Goal: Information Seeking & Learning: Learn about a topic

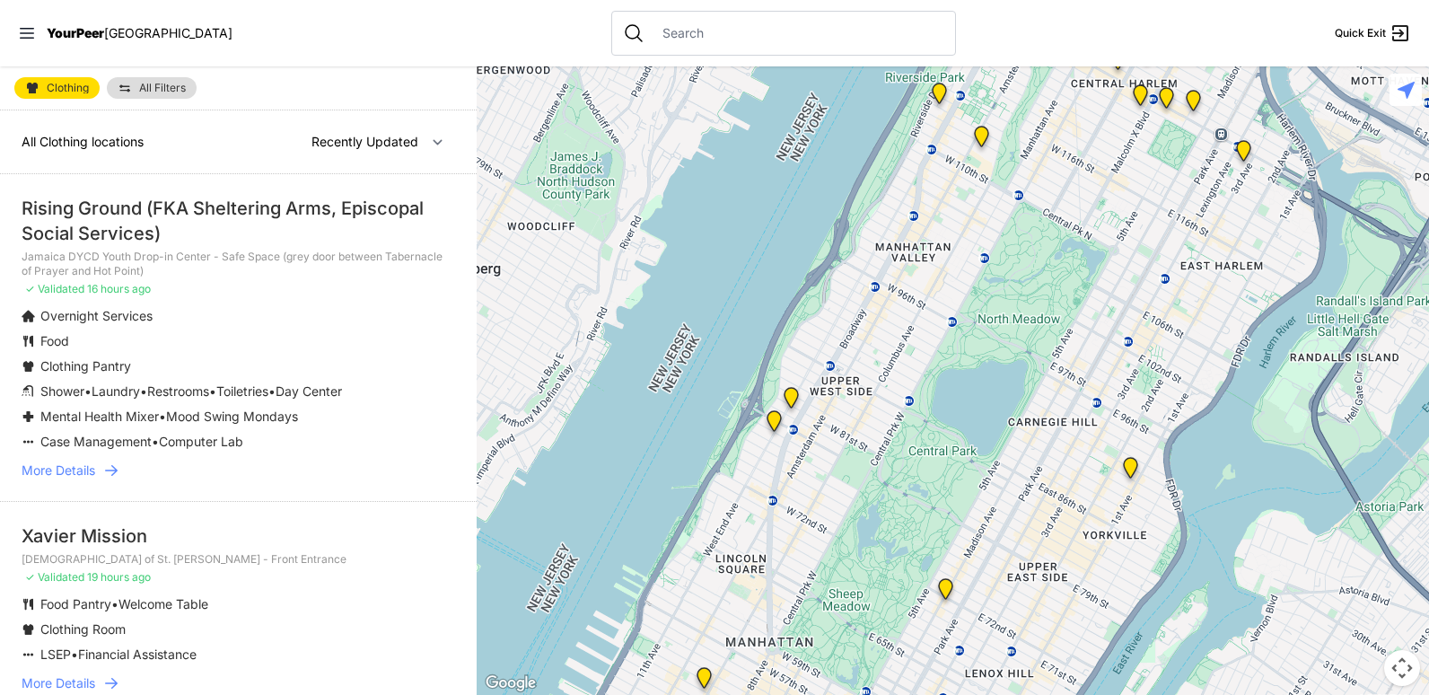
select select "recentlyUpdated"
click at [111, 211] on div "Rising Ground (FKA Sheltering Arms, Episcopal Social Services)" at bounding box center [239, 221] width 434 height 50
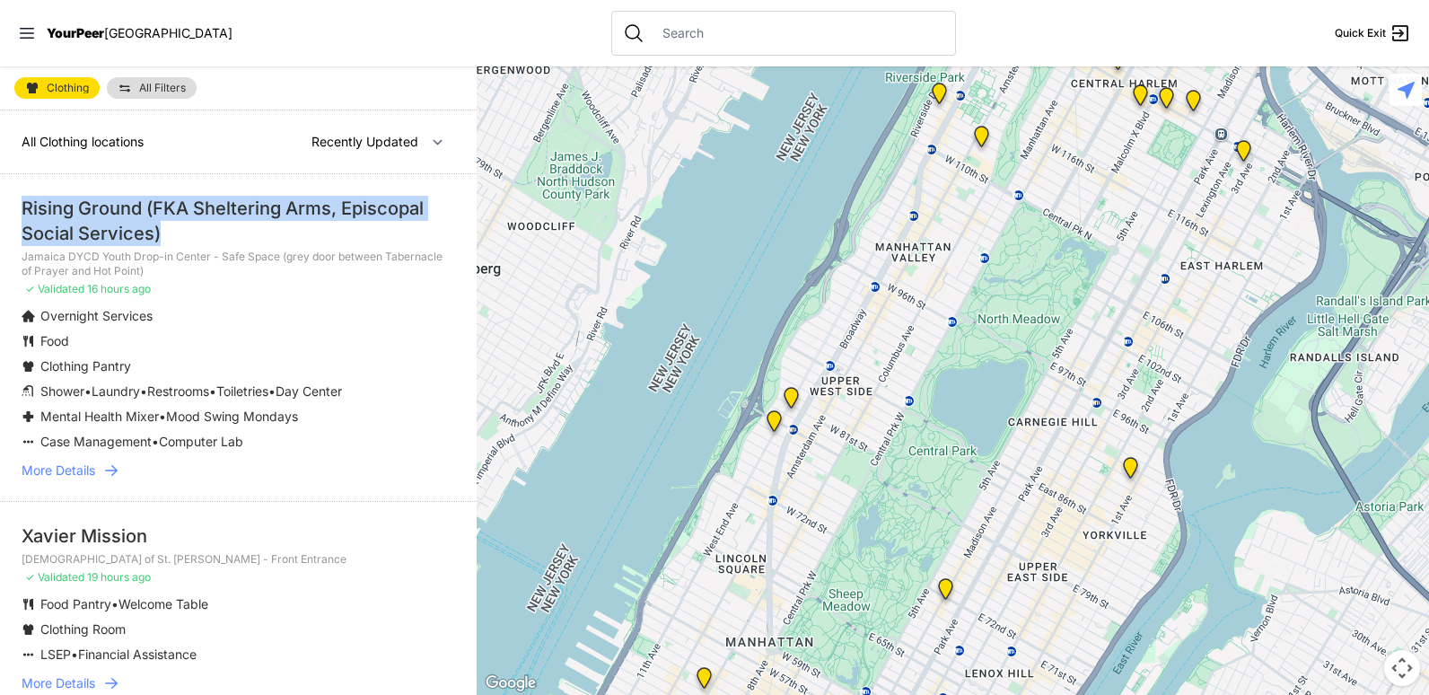
drag, startPoint x: 176, startPoint y: 233, endPoint x: 0, endPoint y: 211, distance: 177.4
click at [0, 211] on html "View map Close panel YourPeer NYC Quick Exit Single Adult Families Soup Kitchen…" at bounding box center [714, 347] width 1429 height 695
copy div "Rising Ground (FKA Sheltering Arms, Episcopal Social Services)"
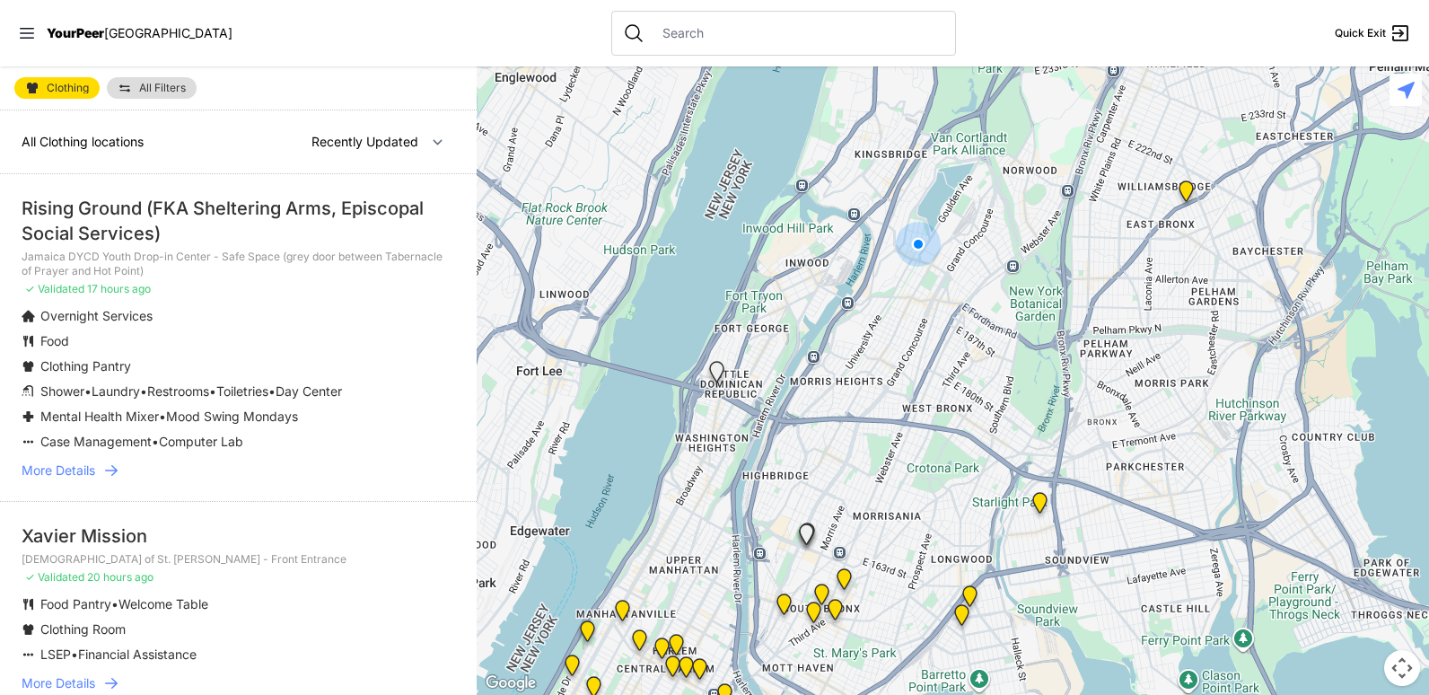
select select "nearby"
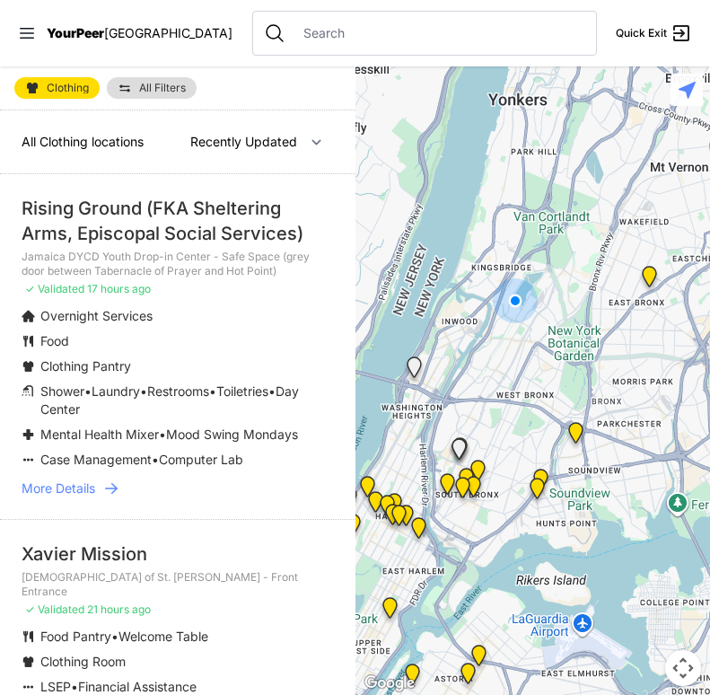
select select "nearby"
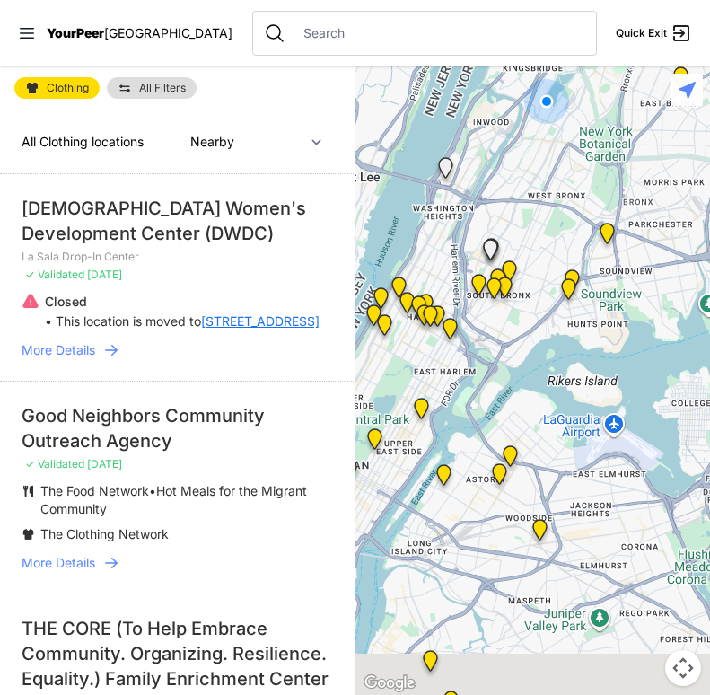
drag, startPoint x: 593, startPoint y: 298, endPoint x: 645, endPoint y: 48, distance: 255.0
click at [643, 57] on div "Close panel YourPeer NYC Quick Exit Single Adult Families Soup Kitchen Food Pan…" at bounding box center [355, 347] width 710 height 695
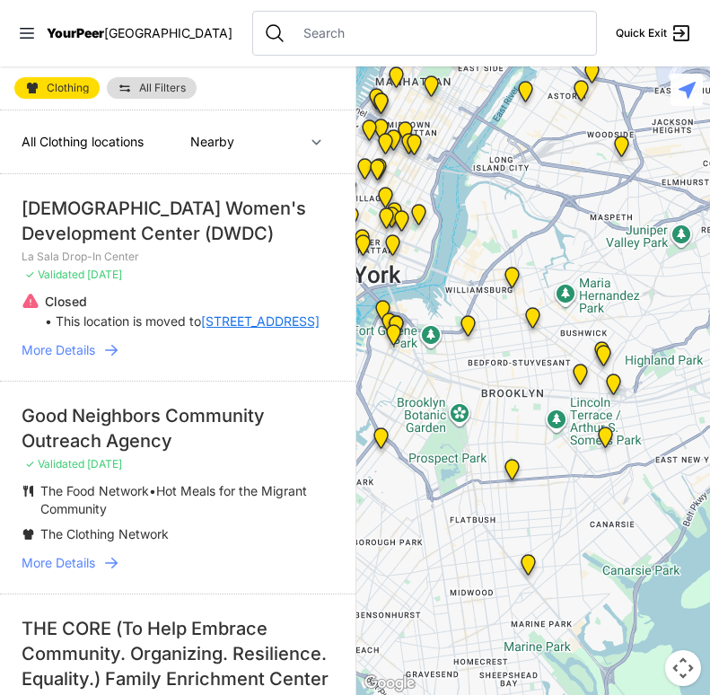
drag, startPoint x: 464, startPoint y: 509, endPoint x: 510, endPoint y: 179, distance: 333.6
click at [510, 180] on div at bounding box center [534, 380] width 356 height 629
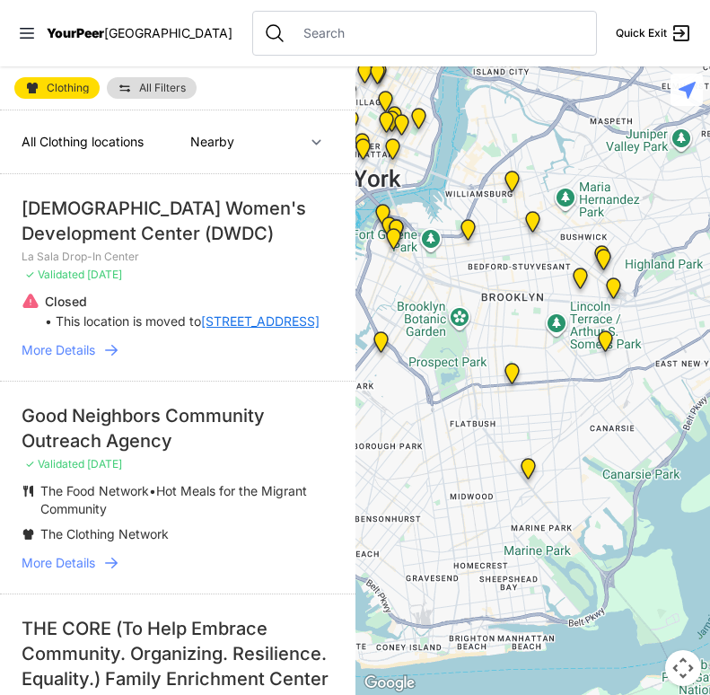
drag, startPoint x: 564, startPoint y: 380, endPoint x: 546, endPoint y: 375, distance: 18.5
click at [546, 375] on div at bounding box center [534, 380] width 356 height 629
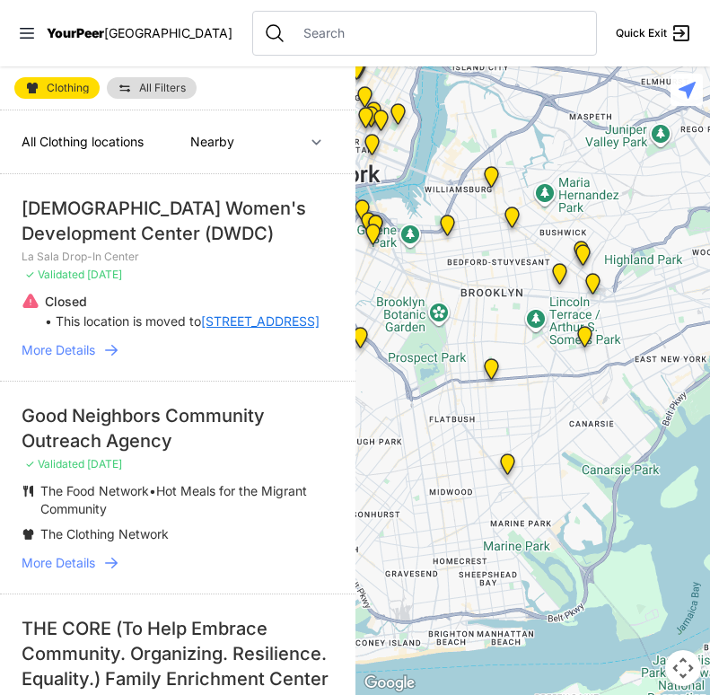
click at [565, 368] on div at bounding box center [534, 380] width 356 height 629
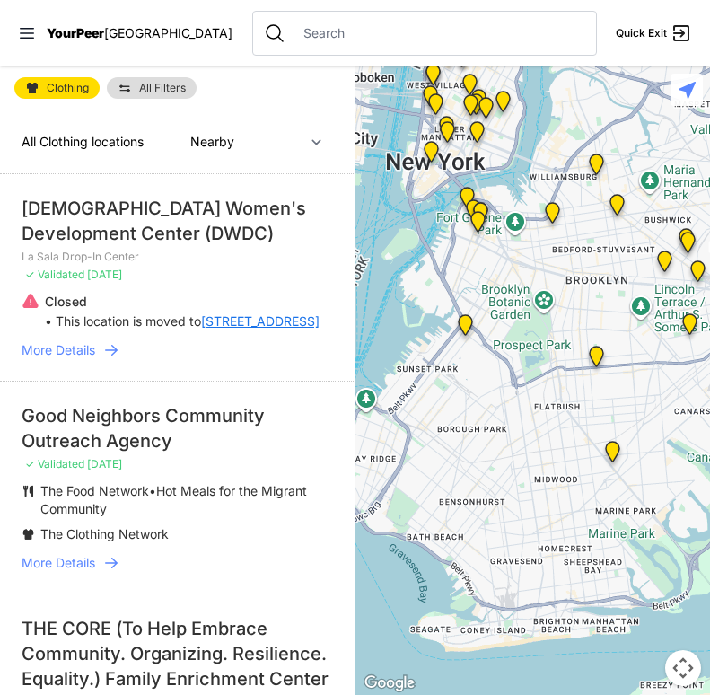
drag, startPoint x: 462, startPoint y: 285, endPoint x: 576, endPoint y: 277, distance: 114.3
click at [576, 277] on div at bounding box center [534, 380] width 356 height 629
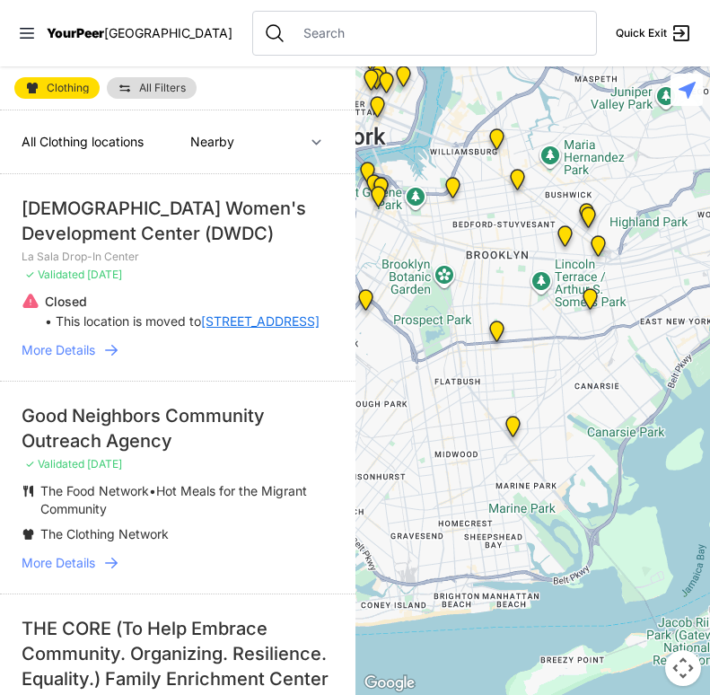
drag, startPoint x: 495, startPoint y: 262, endPoint x: 442, endPoint y: 251, distance: 54.1
click at [442, 251] on div at bounding box center [534, 380] width 356 height 629
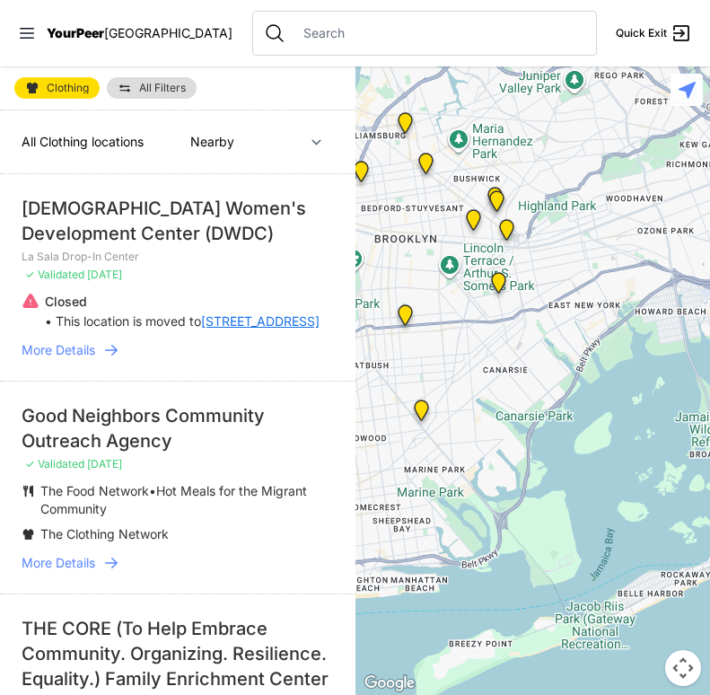
drag, startPoint x: 546, startPoint y: 267, endPoint x: 507, endPoint y: 276, distance: 39.6
click at [507, 276] on div at bounding box center [534, 380] width 356 height 629
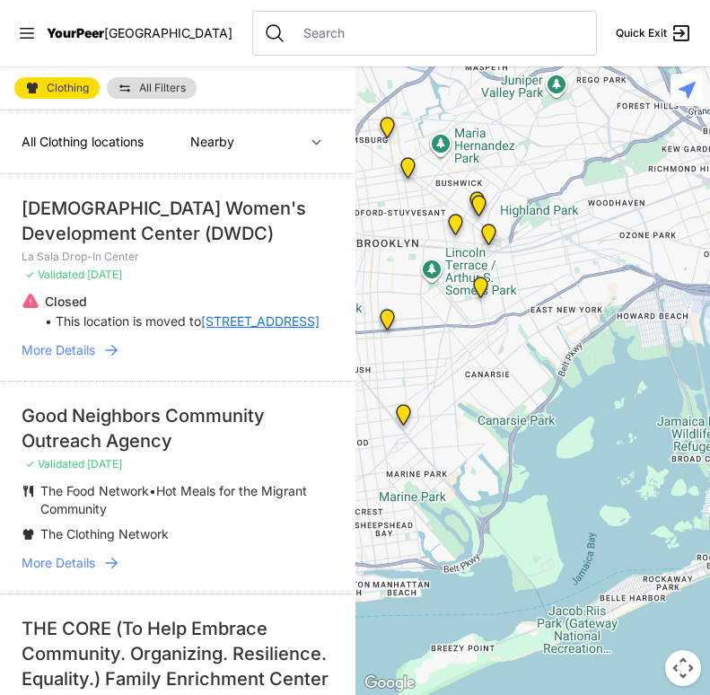
click at [481, 285] on img "Brooklyn DYCD Youth Drop-in Center" at bounding box center [480, 290] width 37 height 43
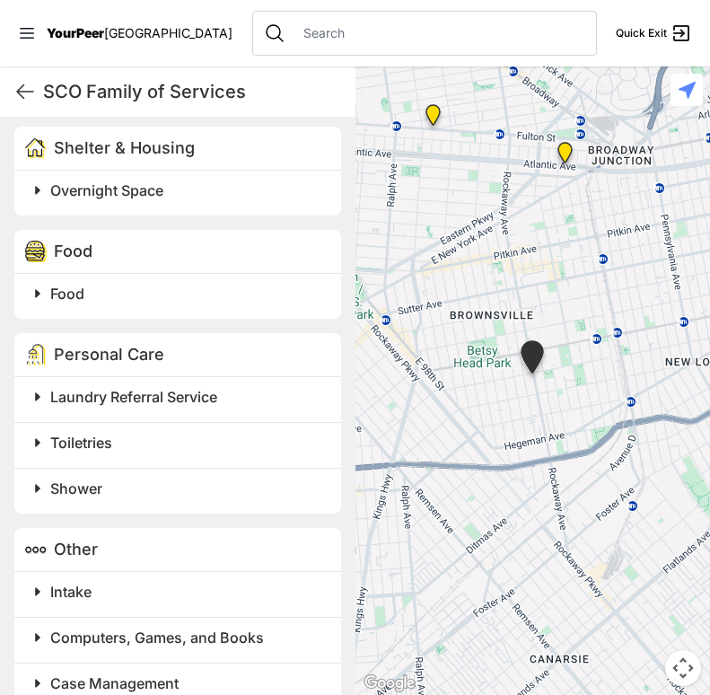
scroll to position [908, 0]
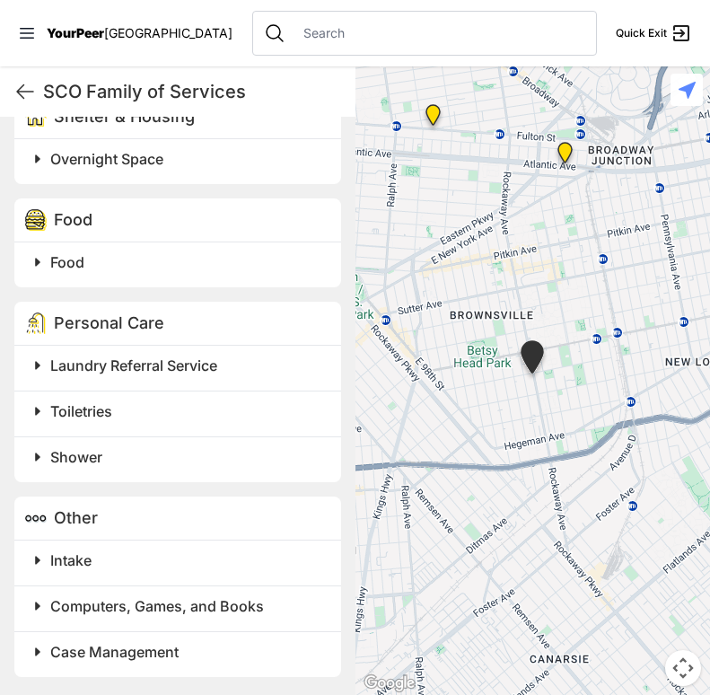
click at [93, 423] on span at bounding box center [262, 411] width 474 height 25
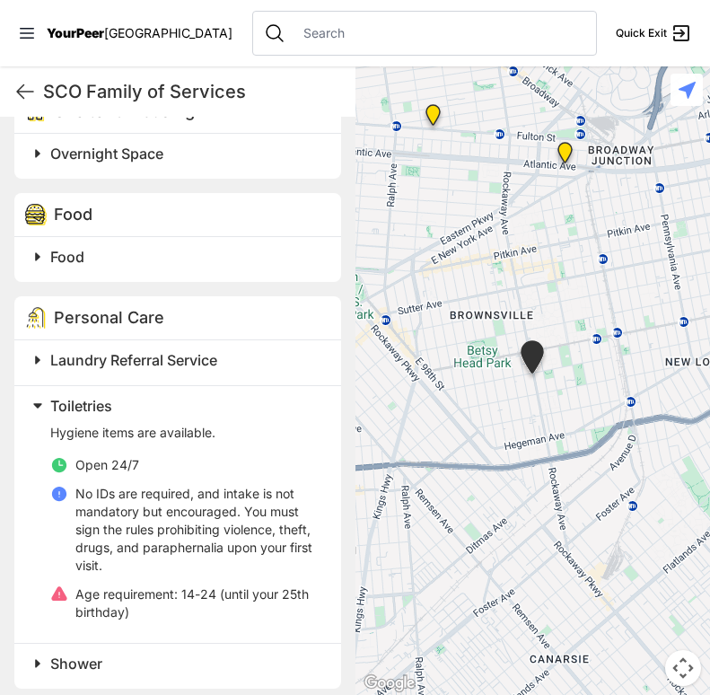
scroll to position [914, 0]
click at [116, 379] on div "Laundry Referral Service" at bounding box center [177, 361] width 327 height 45
click at [117, 373] on div "Laundry Referral Service" at bounding box center [177, 361] width 327 height 45
click at [107, 363] on span "Laundry Referral Service" at bounding box center [133, 359] width 167 height 18
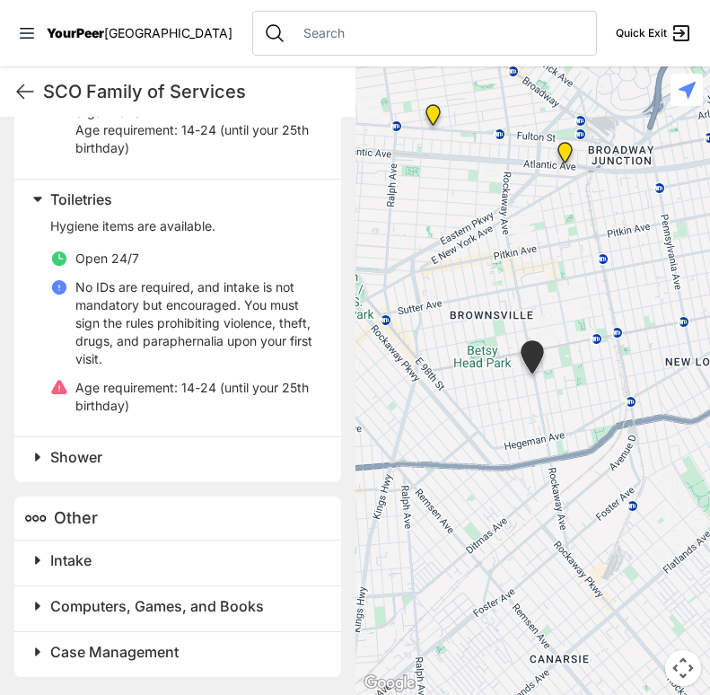
scroll to position [1364, 0]
click at [112, 460] on h2 "Shower" at bounding box center [184, 457] width 269 height 22
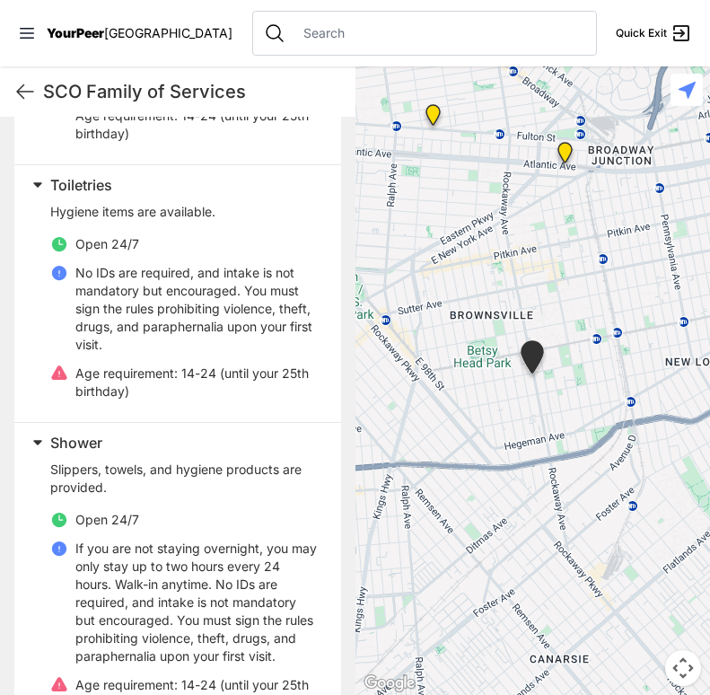
click at [101, 528] on div "Slippers, towels, and hygiene products are provided. Open 24/7 If you are not s…" at bounding box center [184, 586] width 269 height 251
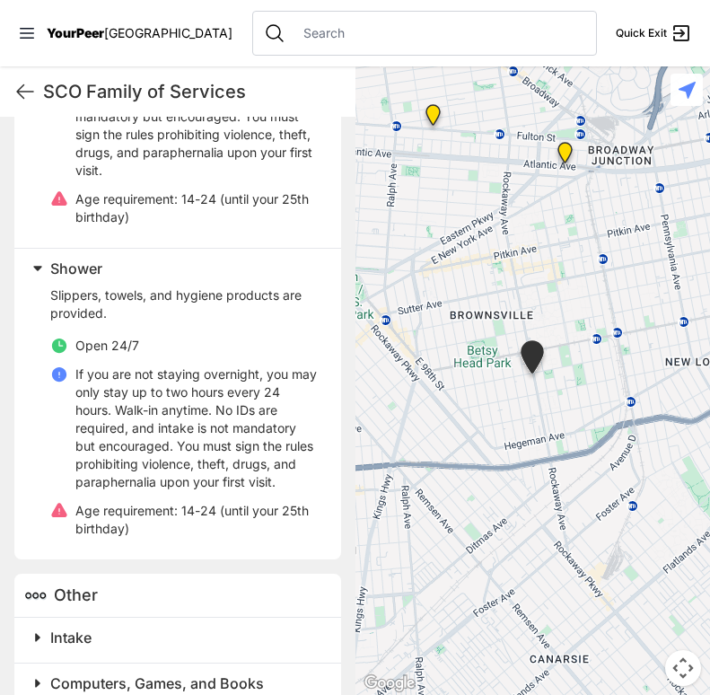
scroll to position [1633, 0]
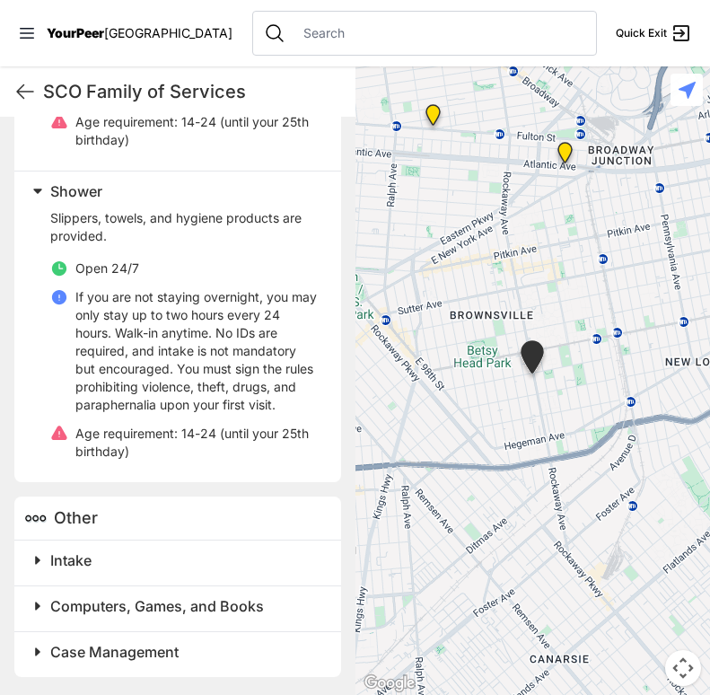
click at [137, 534] on div "Other" at bounding box center [177, 519] width 327 height 44
click at [137, 510] on div "Other" at bounding box center [177, 519] width 327 height 44
click at [137, 529] on div "Other" at bounding box center [177, 519] width 327 height 44
click at [151, 556] on h2 "Intake" at bounding box center [184, 561] width 269 height 22
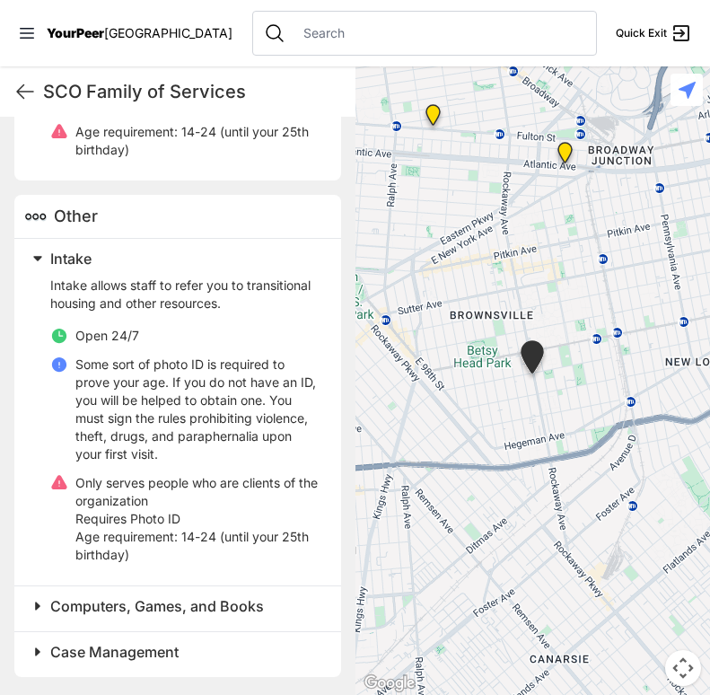
scroll to position [1935, 0]
click at [176, 621] on div "Computers, Games, and Books" at bounding box center [177, 608] width 327 height 46
click at [185, 614] on span "Computers, Games, and Books" at bounding box center [157, 606] width 214 height 18
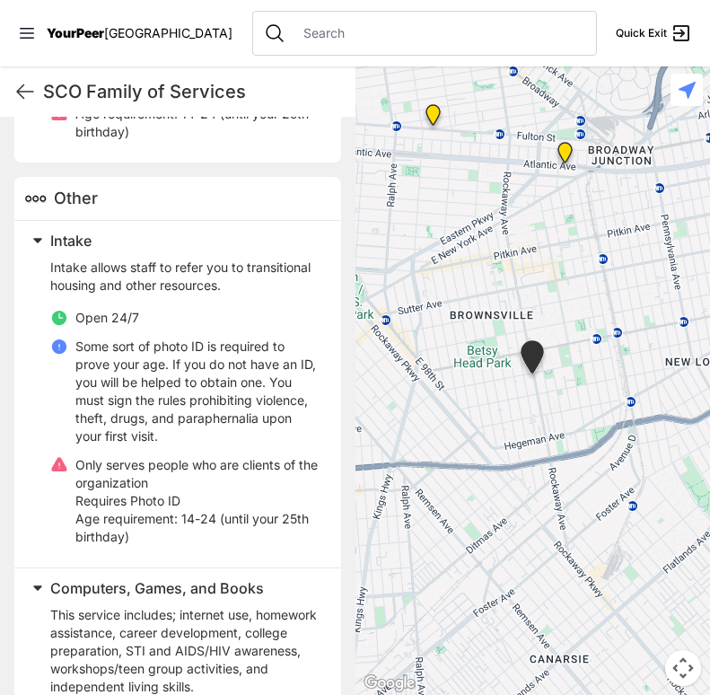
scroll to position [2154, 0]
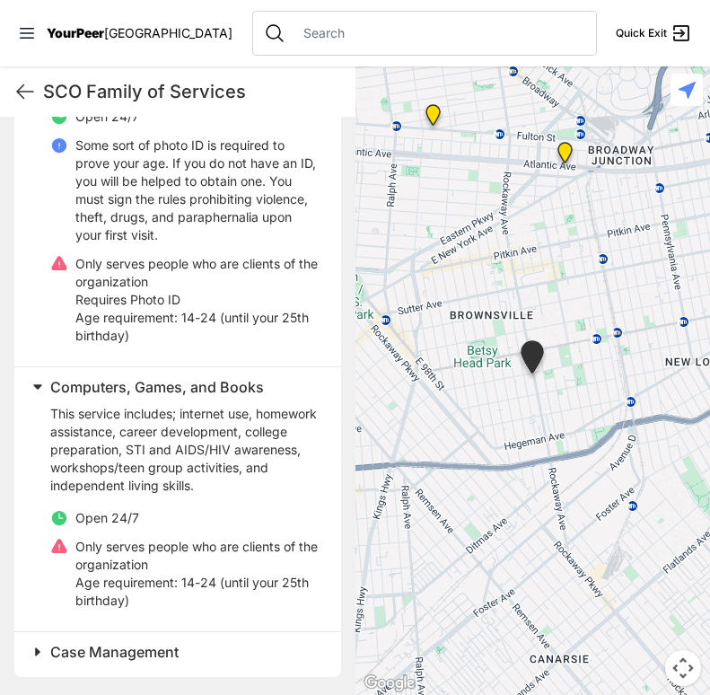
click at [178, 650] on span "Case Management" at bounding box center [114, 652] width 128 height 18
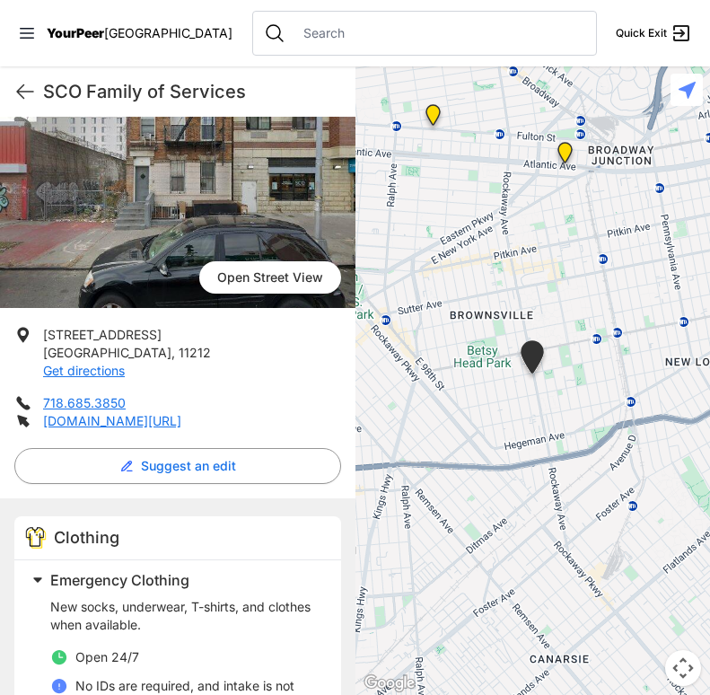
scroll to position [153, 0]
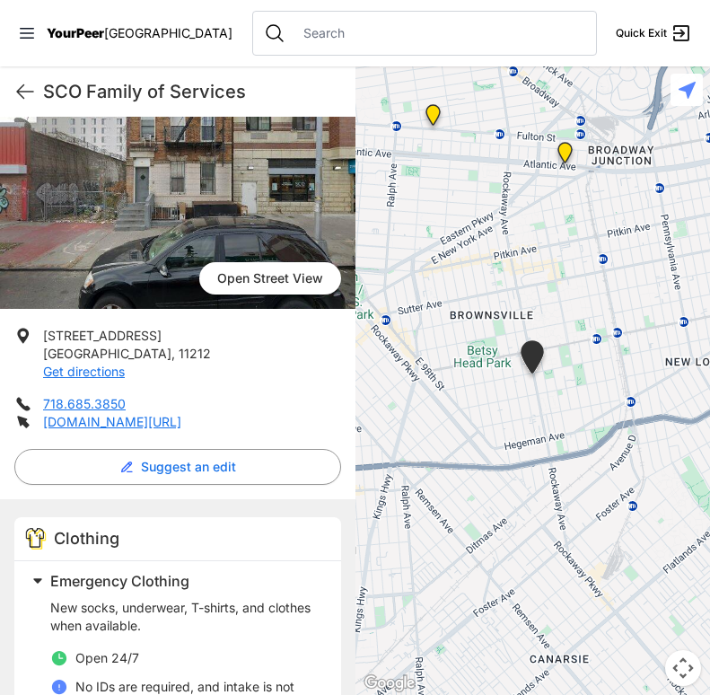
drag, startPoint x: 629, startPoint y: 475, endPoint x: 577, endPoint y: 415, distance: 79.0
click at [577, 415] on div at bounding box center [534, 380] width 356 height 629
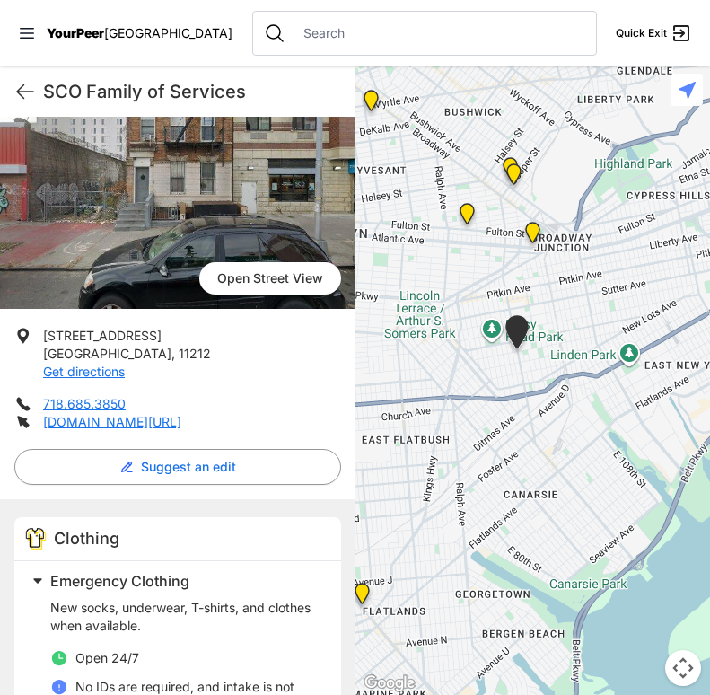
click at [534, 223] on img "The Gathering Place Drop-in Center" at bounding box center [532, 236] width 37 height 43
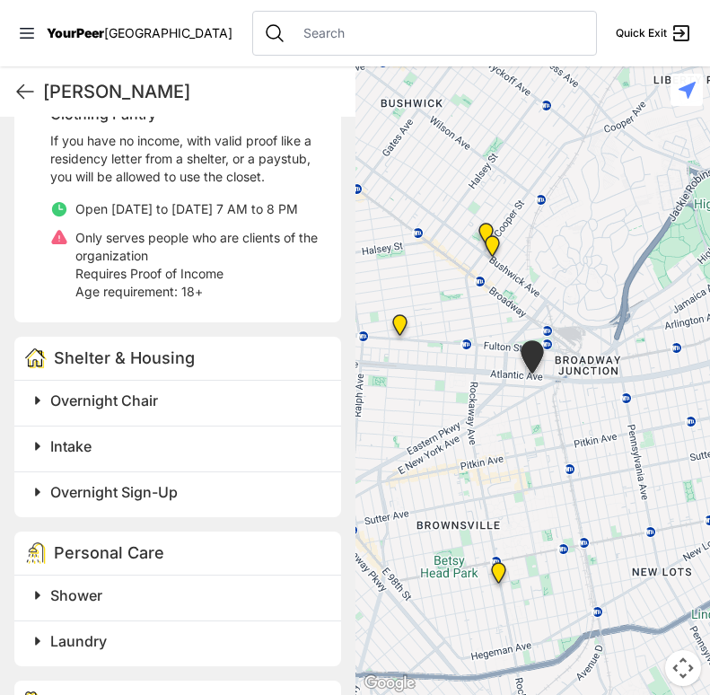
scroll to position [625, 0]
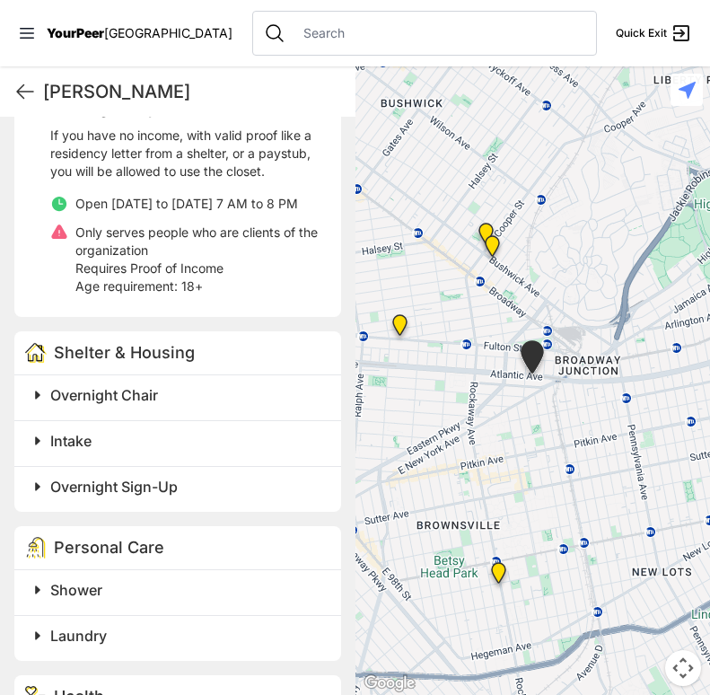
click at [167, 362] on span "Shelter & Housing" at bounding box center [124, 352] width 141 height 19
click at [146, 420] on div "Overnight Chair" at bounding box center [177, 397] width 327 height 45
click at [137, 404] on span "Overnight Chair" at bounding box center [104, 395] width 108 height 18
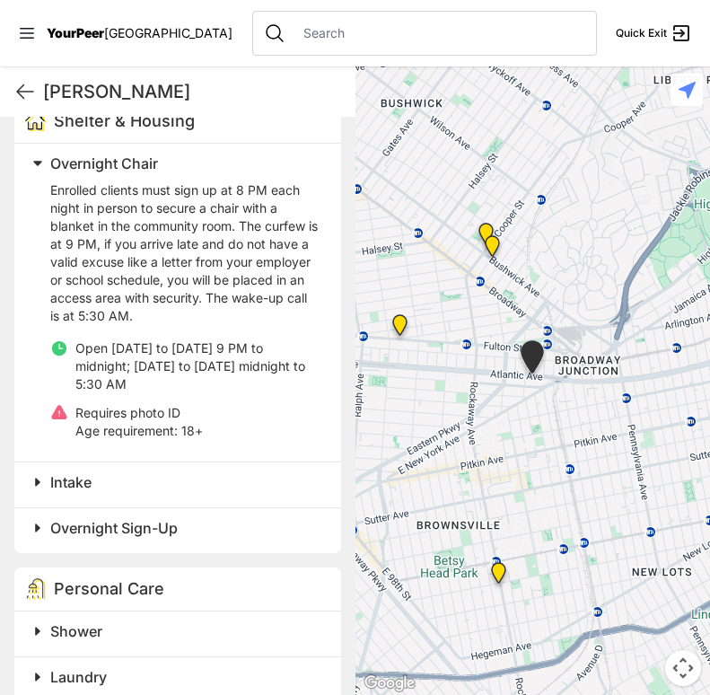
scroll to position [870, 0]
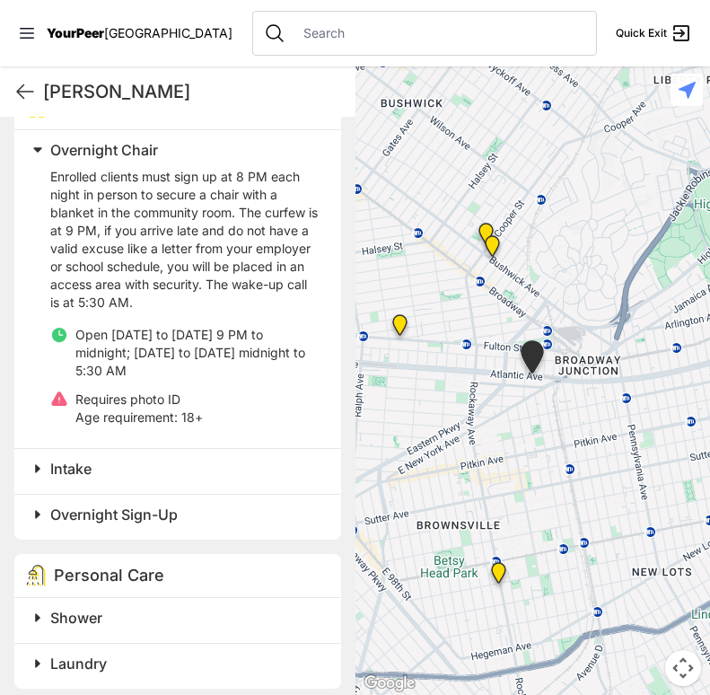
click at [90, 478] on span "Intake" at bounding box center [70, 469] width 41 height 18
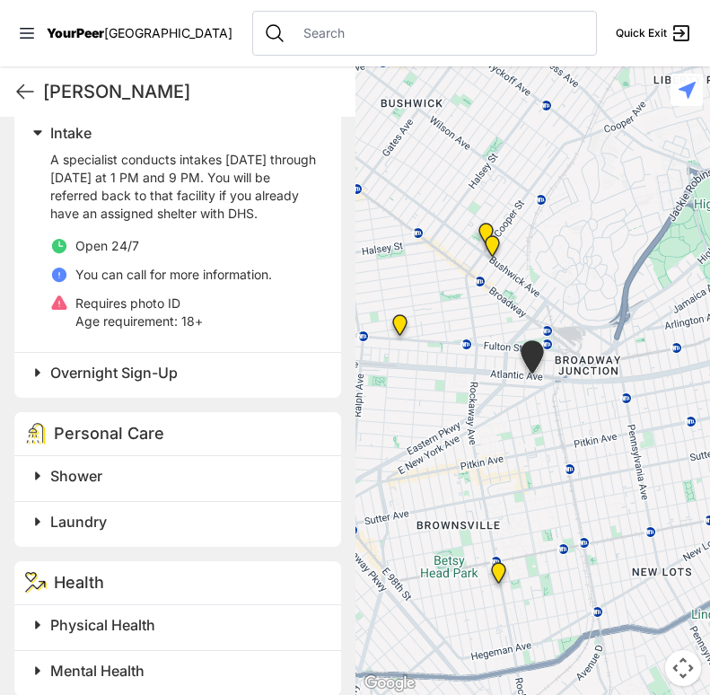
scroll to position [1205, 0]
click at [108, 488] on h2 "Shower" at bounding box center [184, 477] width 269 height 22
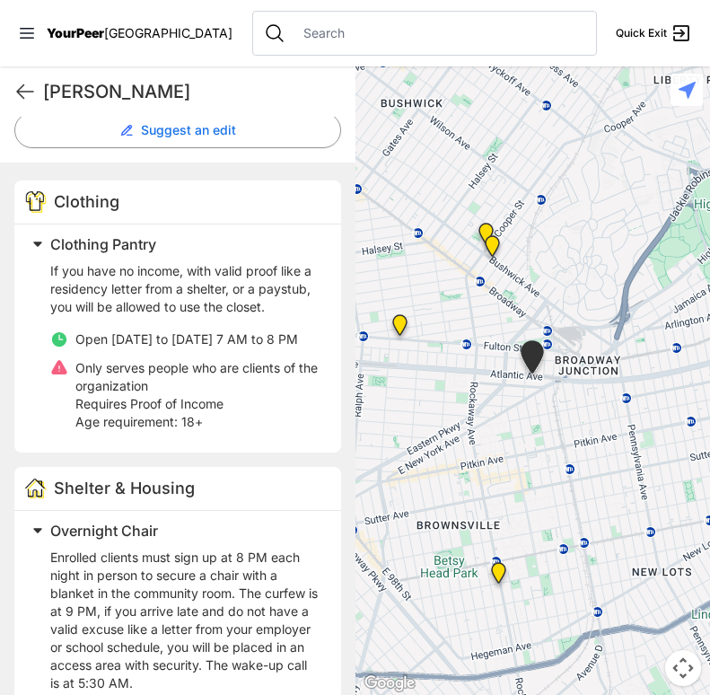
scroll to position [489, 0]
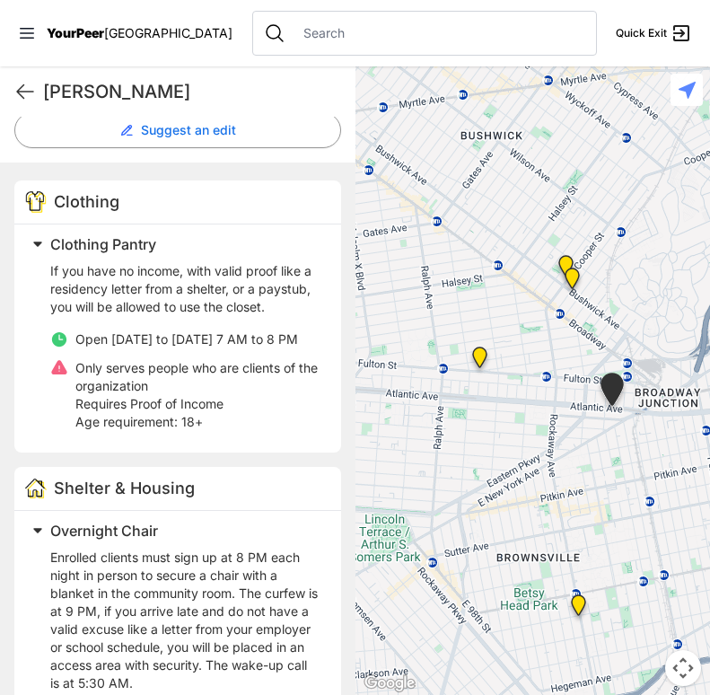
drag, startPoint x: 523, startPoint y: 441, endPoint x: 576, endPoint y: 468, distance: 60.2
click at [576, 468] on div at bounding box center [534, 380] width 356 height 629
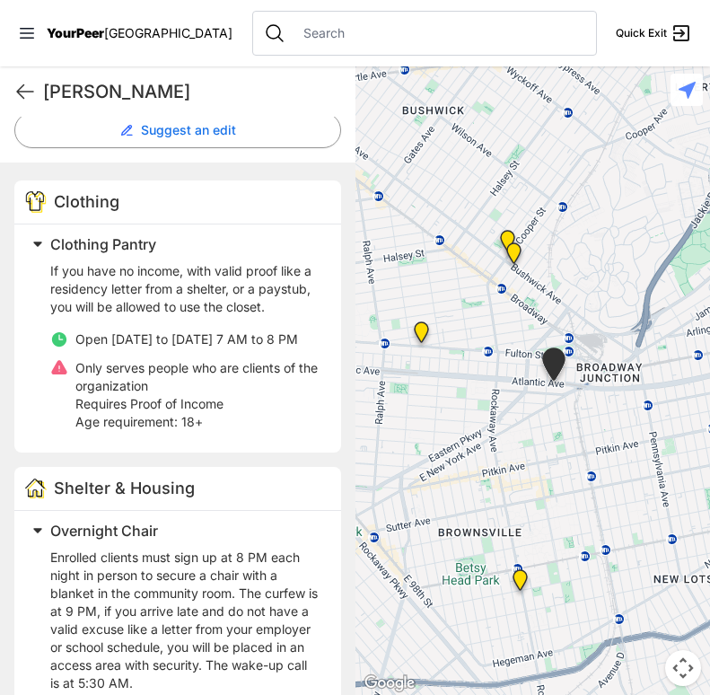
click at [415, 329] on img "SuperPantry" at bounding box center [421, 335] width 37 height 43
click at [416, 329] on img "SuperPantry" at bounding box center [421, 335] width 37 height 43
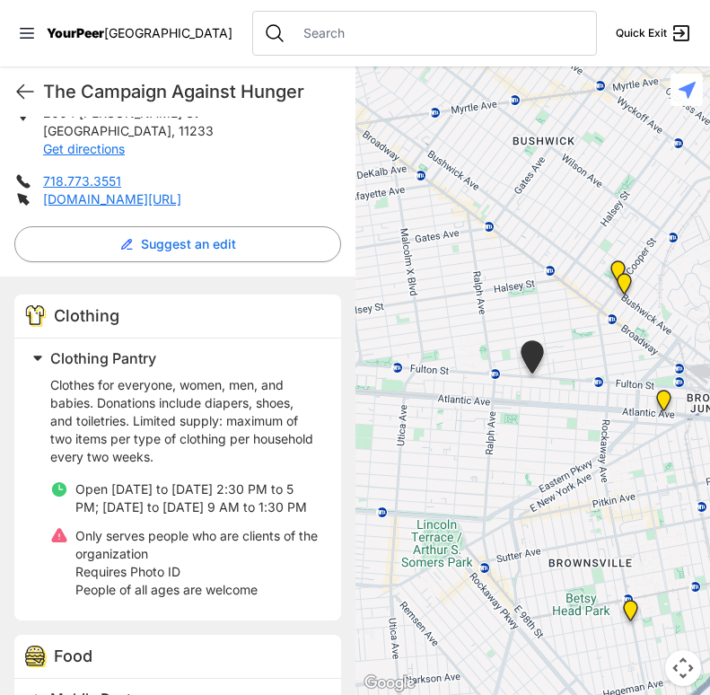
scroll to position [376, 0]
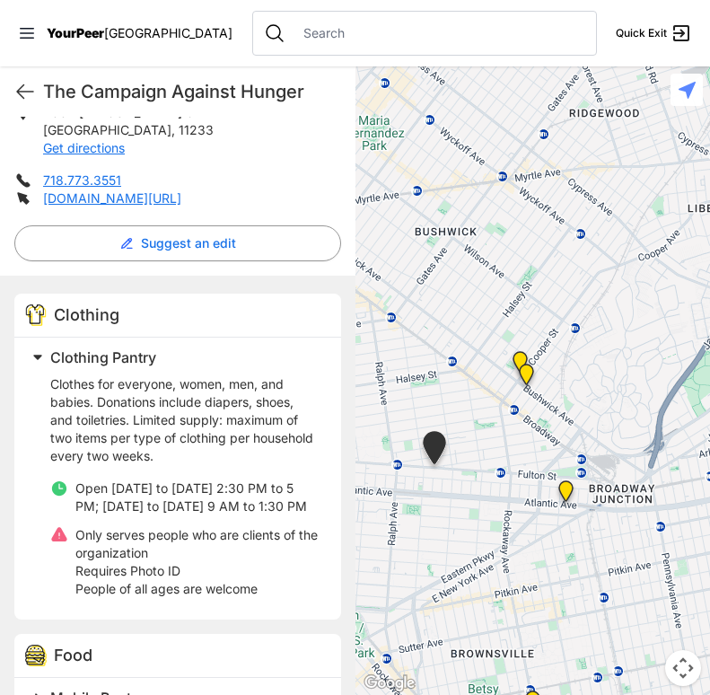
drag, startPoint x: 528, startPoint y: 458, endPoint x: 437, endPoint y: 541, distance: 122.7
click at [437, 541] on div at bounding box center [534, 380] width 356 height 629
click at [535, 376] on img "Bushwick/North Brooklyn" at bounding box center [525, 377] width 37 height 43
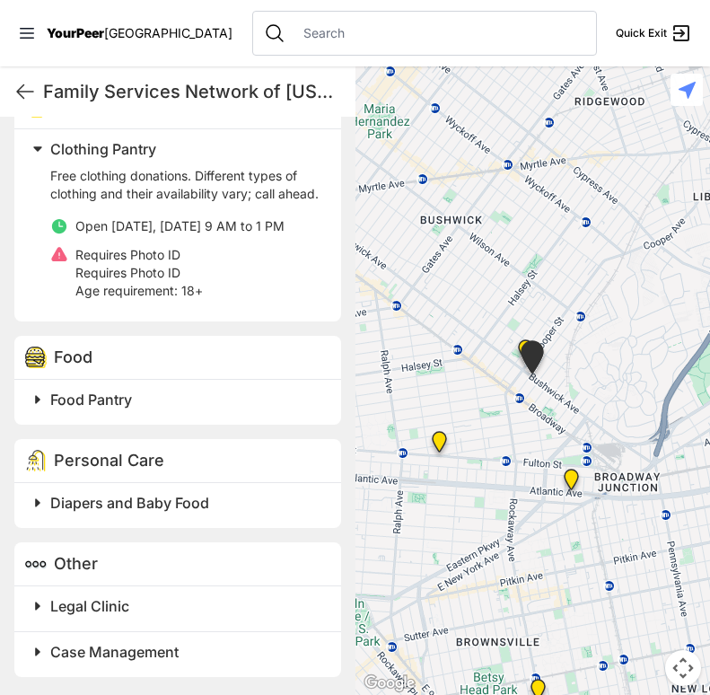
scroll to position [622, 0]
click at [137, 410] on h2 "Food Pantry" at bounding box center [184, 400] width 269 height 22
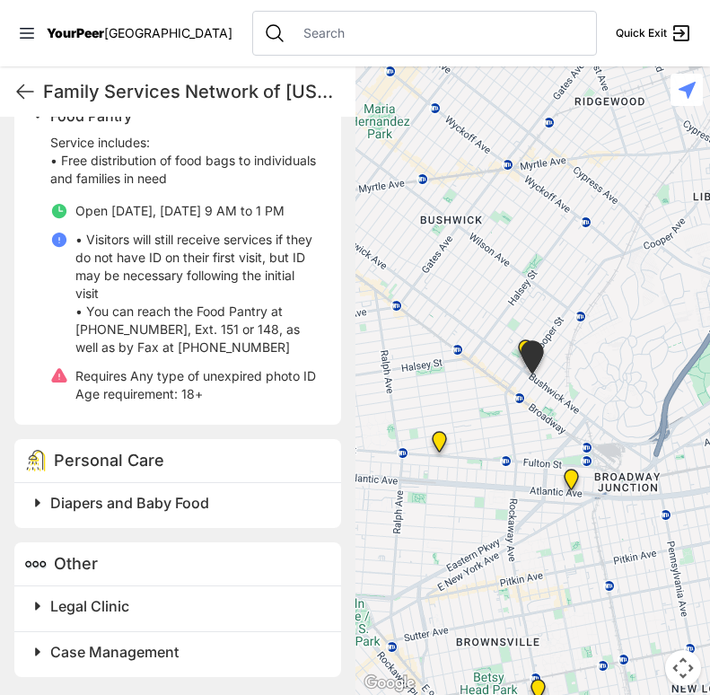
scroll to position [947, 0]
click at [166, 512] on span "Diapers and Baby Food" at bounding box center [129, 503] width 159 height 18
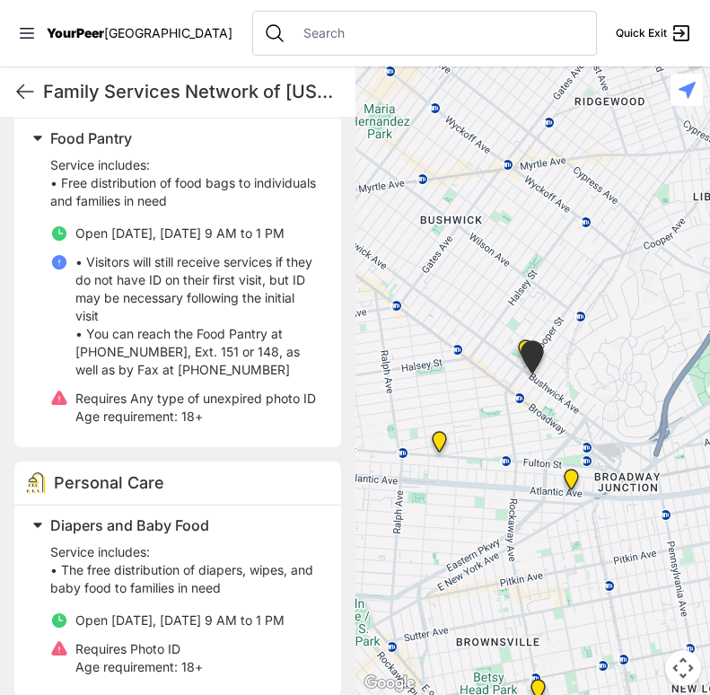
scroll to position [1130, 0]
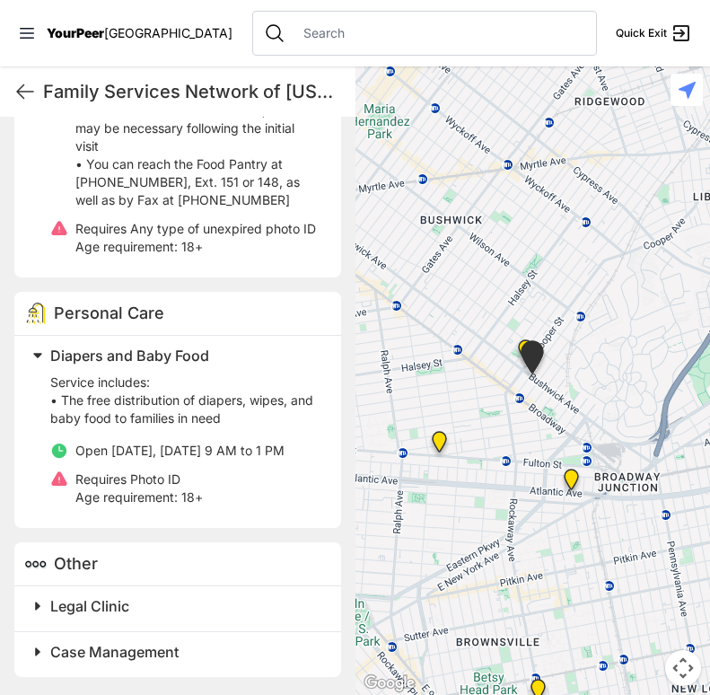
drag, startPoint x: 418, startPoint y: 436, endPoint x: 499, endPoint y: 487, distance: 95.9
click at [499, 487] on div at bounding box center [534, 380] width 356 height 629
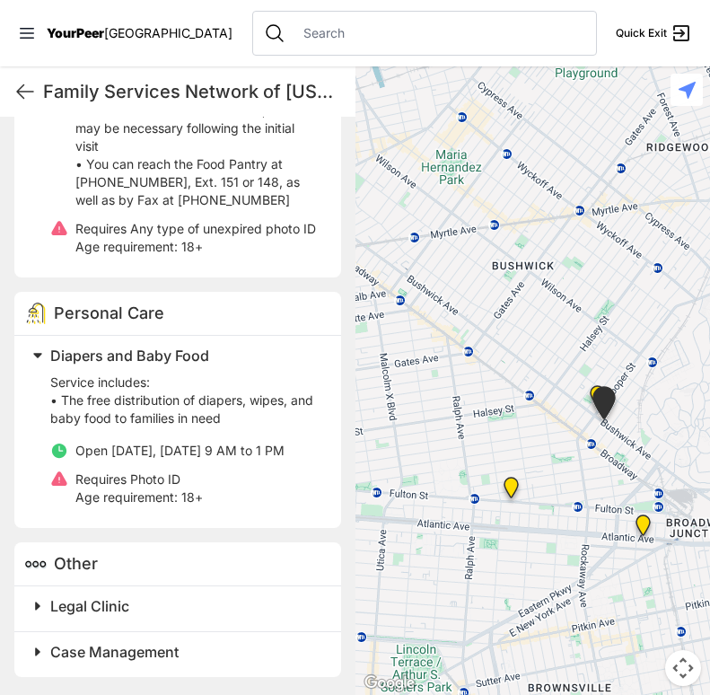
click at [597, 390] on img "Bushwick/North Brooklyn" at bounding box center [604, 406] width 45 height 55
click at [589, 388] on img "Bushwick/North Brooklyn" at bounding box center [604, 406] width 45 height 55
click at [594, 391] on img "Bushwick/North Brooklyn" at bounding box center [604, 406] width 45 height 55
click at [589, 390] on img "Bushwick/North Brooklyn" at bounding box center [604, 406] width 45 height 55
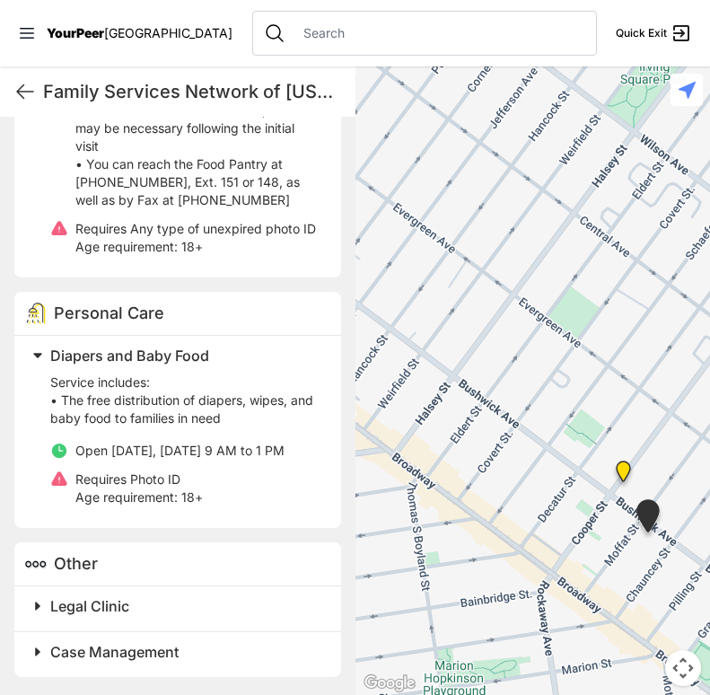
click at [624, 468] on img "St Thomas Episcopal Church" at bounding box center [623, 474] width 37 height 43
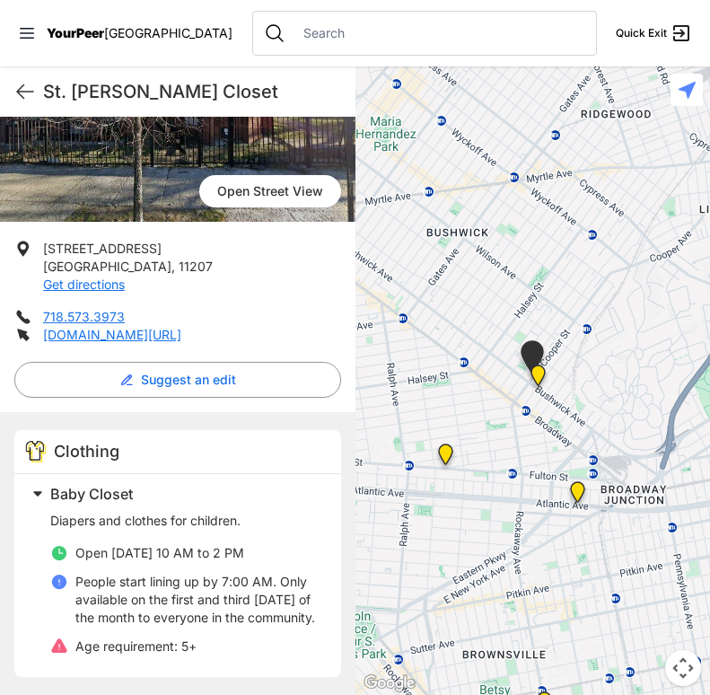
scroll to position [255, 0]
click at [26, 83] on icon at bounding box center [25, 92] width 22 height 22
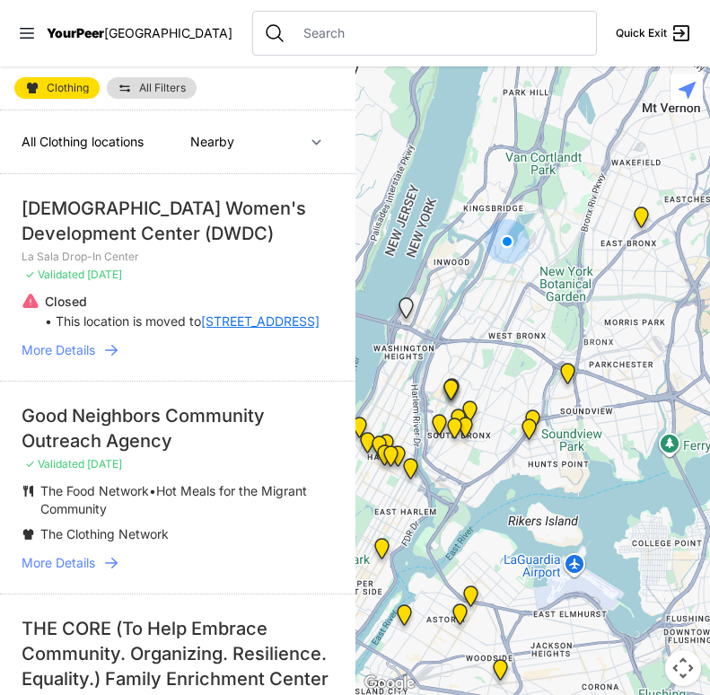
drag, startPoint x: 520, startPoint y: 653, endPoint x: 507, endPoint y: 401, distance: 251.7
click at [507, 401] on div at bounding box center [534, 380] width 356 height 629
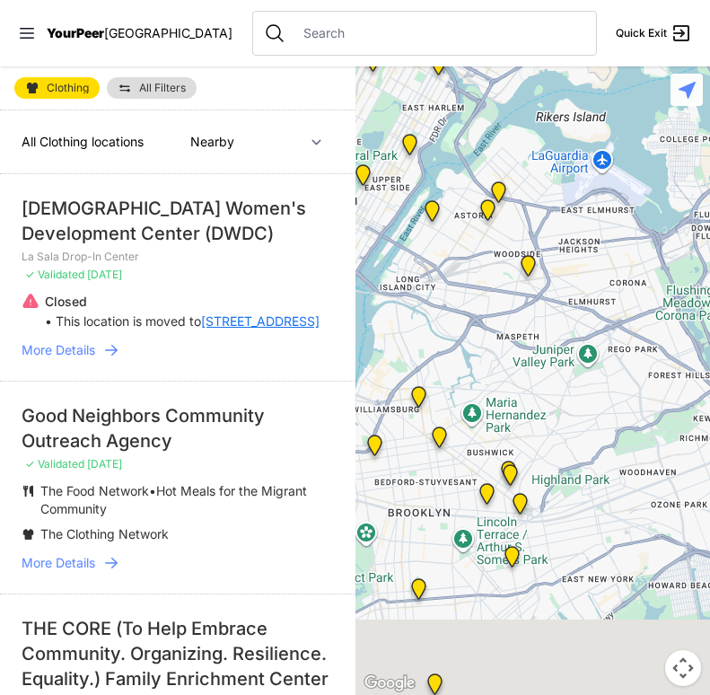
drag, startPoint x: 544, startPoint y: 491, endPoint x: 596, endPoint y: 275, distance: 222.6
click at [596, 275] on div at bounding box center [534, 380] width 356 height 629
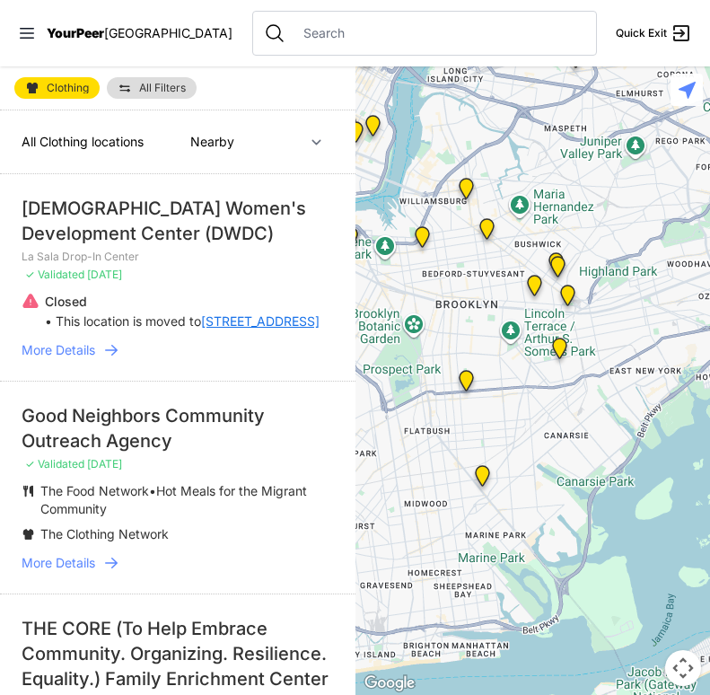
click at [469, 383] on img at bounding box center [466, 384] width 37 height 43
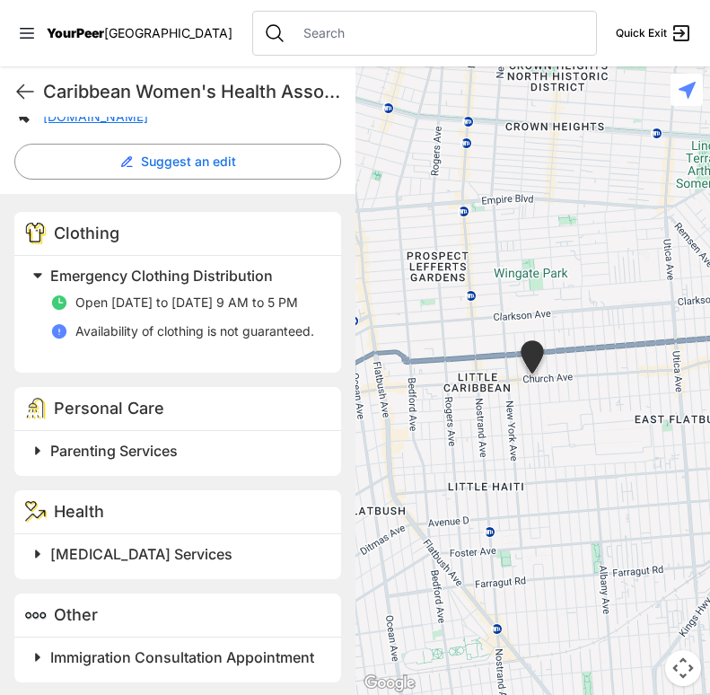
scroll to position [466, 0]
click at [128, 459] on span "Parenting Services" at bounding box center [114, 450] width 128 height 18
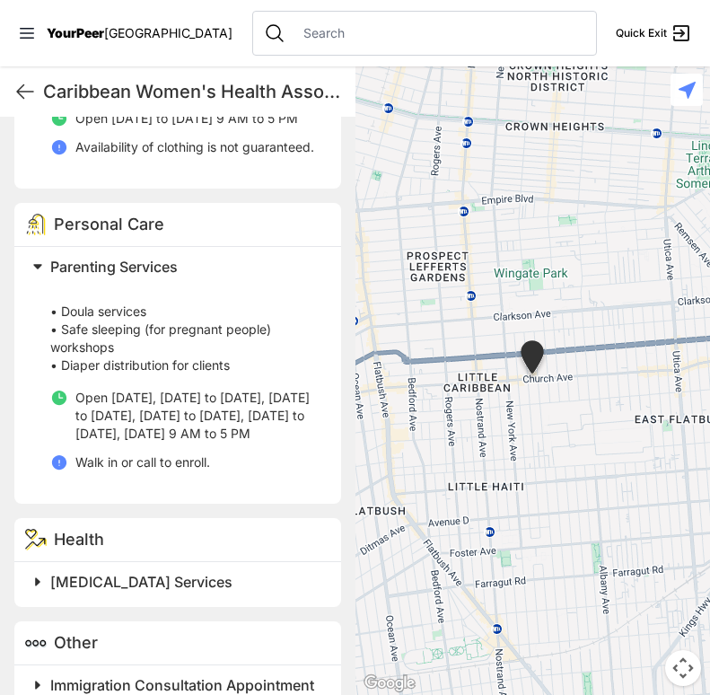
scroll to position [740, 0]
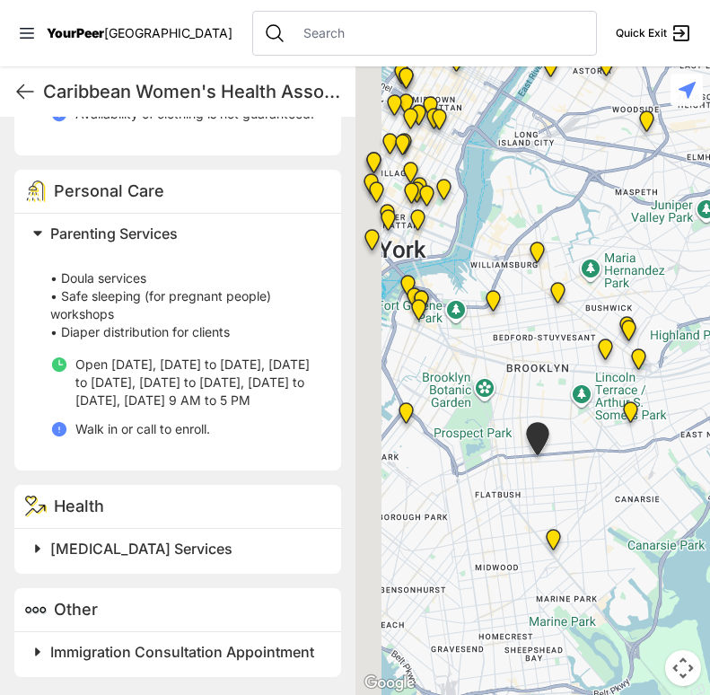
drag, startPoint x: 511, startPoint y: 577, endPoint x: 575, endPoint y: 447, distance: 145.0
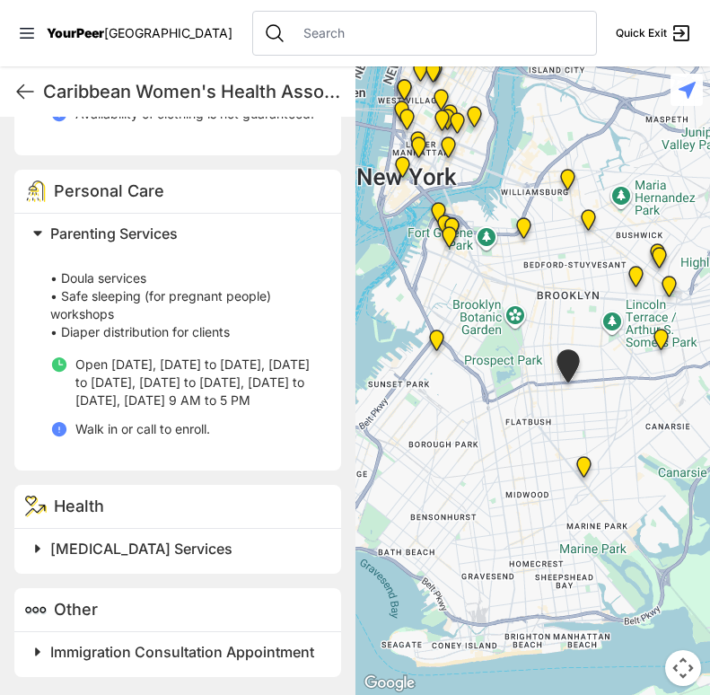
click at [582, 467] on img at bounding box center [584, 470] width 37 height 43
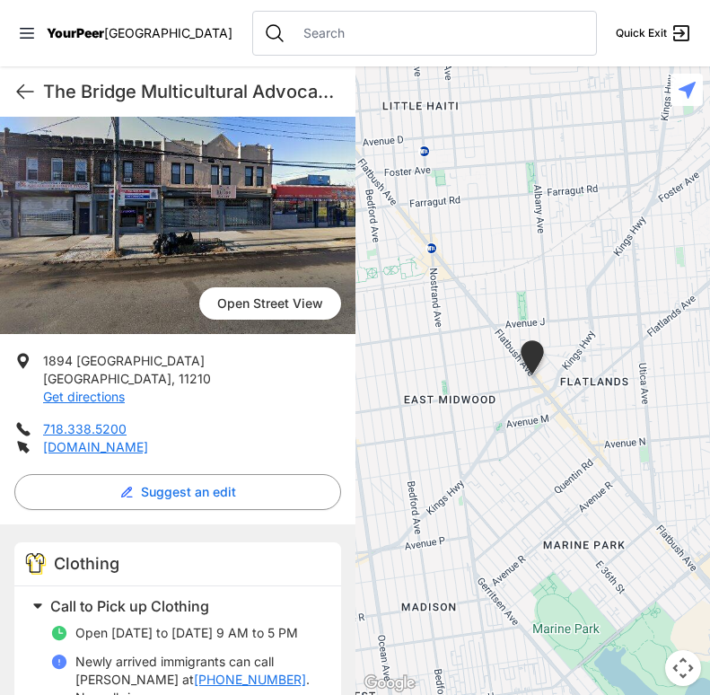
scroll to position [179, 0]
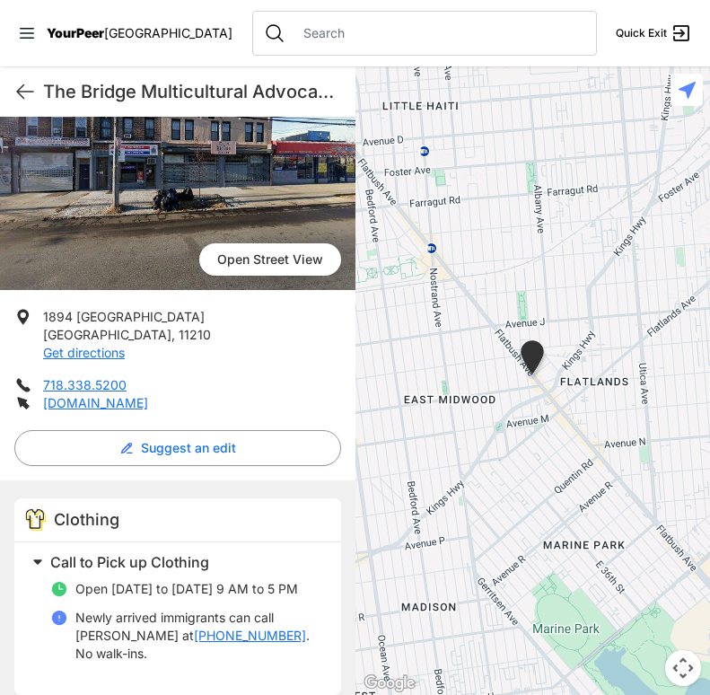
click at [85, 307] on div "Open Street View Open Street View 1894 Flatbush Ave Brooklyn , 11210 Get direct…" at bounding box center [178, 372] width 356 height 682
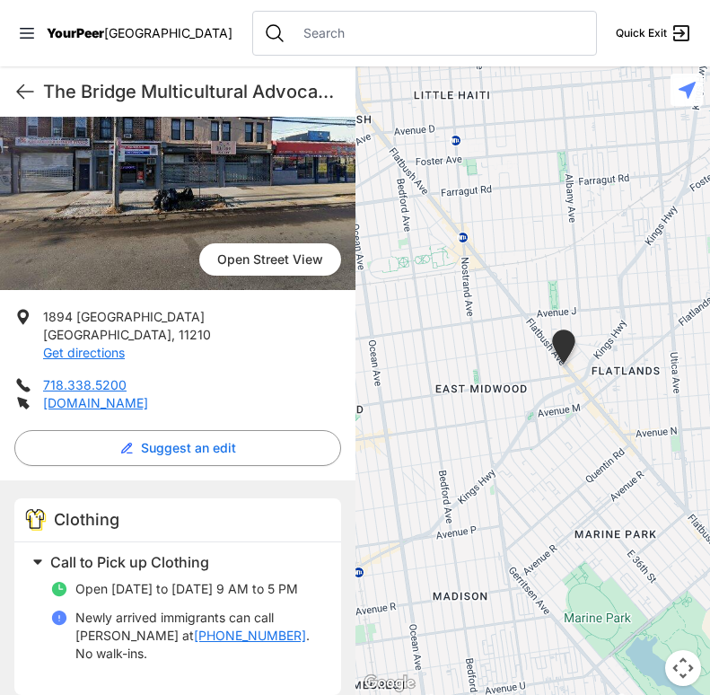
drag, startPoint x: 645, startPoint y: 431, endPoint x: 692, endPoint y: 415, distance: 50.3
click at [692, 415] on div at bounding box center [534, 380] width 356 height 629
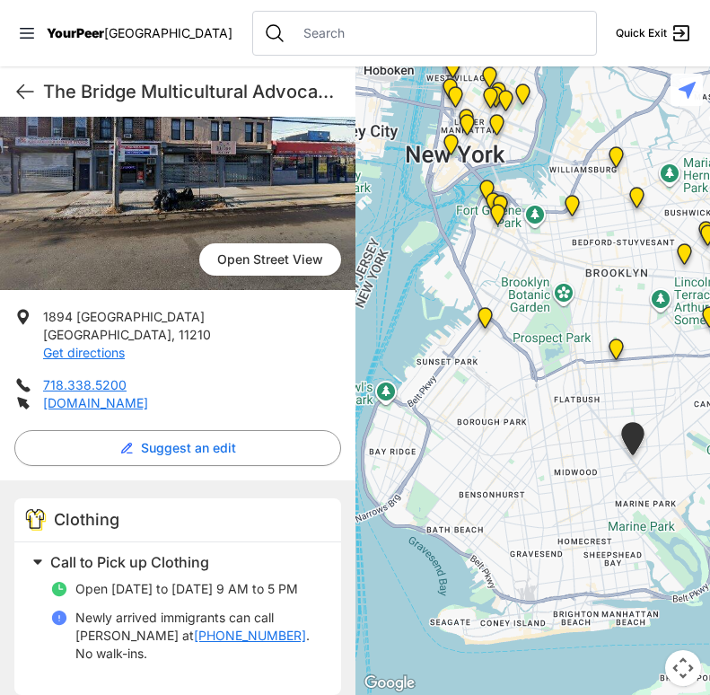
drag, startPoint x: 506, startPoint y: 441, endPoint x: 626, endPoint y: 489, distance: 128.9
click at [626, 489] on div at bounding box center [534, 380] width 356 height 629
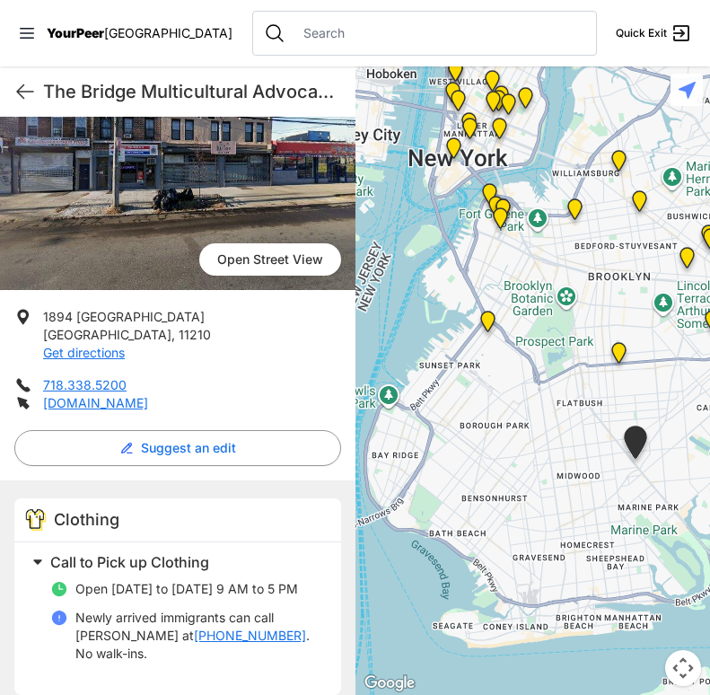
click at [487, 324] on img at bounding box center [488, 324] width 37 height 43
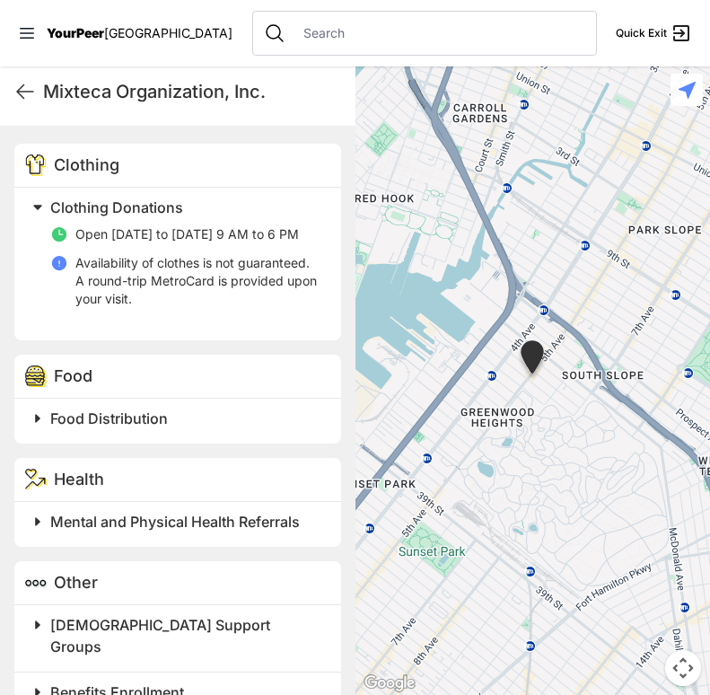
scroll to position [511, 0]
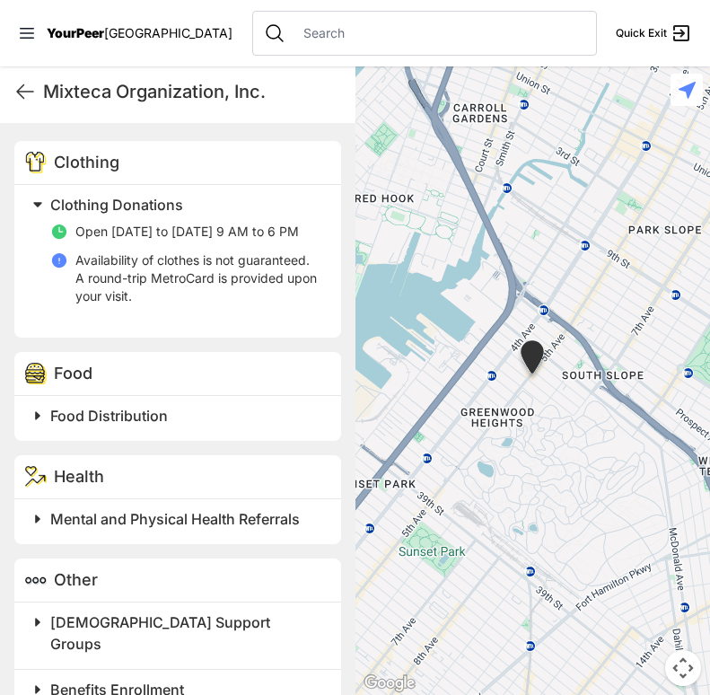
click at [124, 425] on span "Food Distribution" at bounding box center [109, 416] width 118 height 18
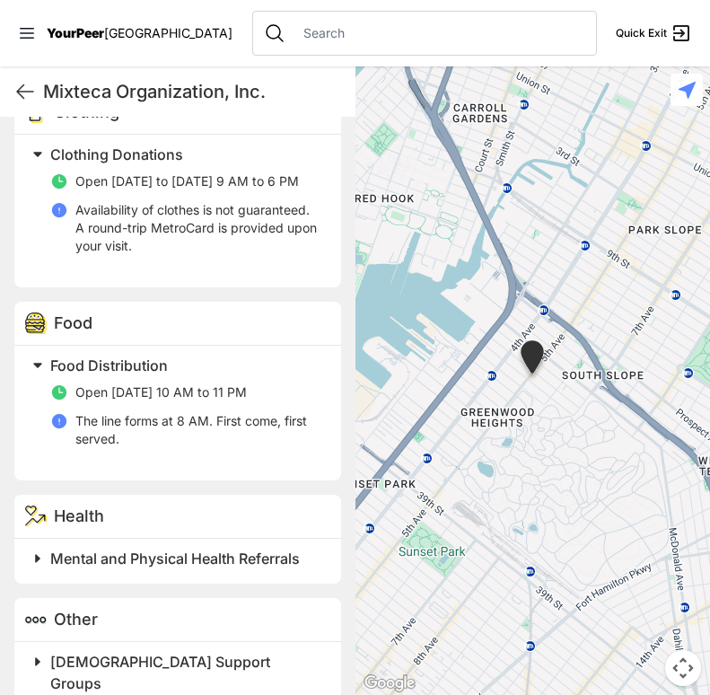
scroll to position [772, 0]
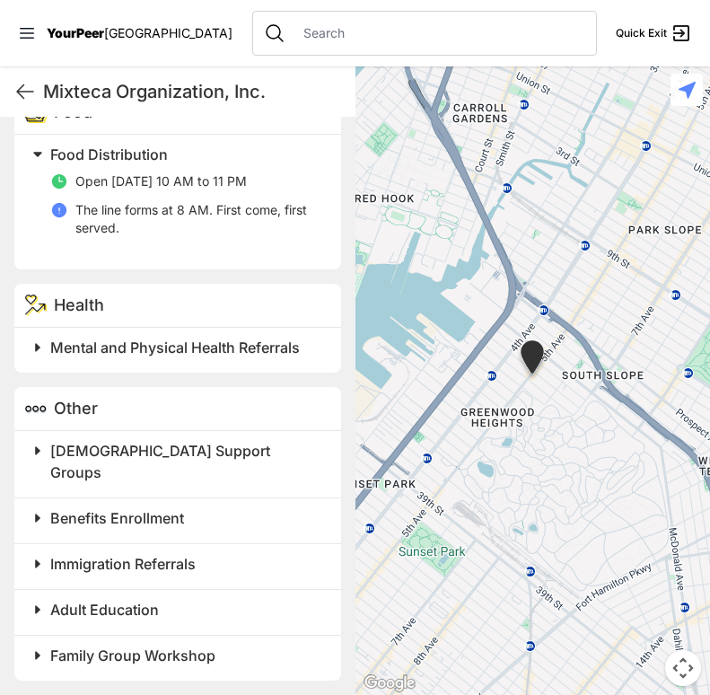
click at [158, 555] on span "Immigration Referrals" at bounding box center [122, 564] width 145 height 18
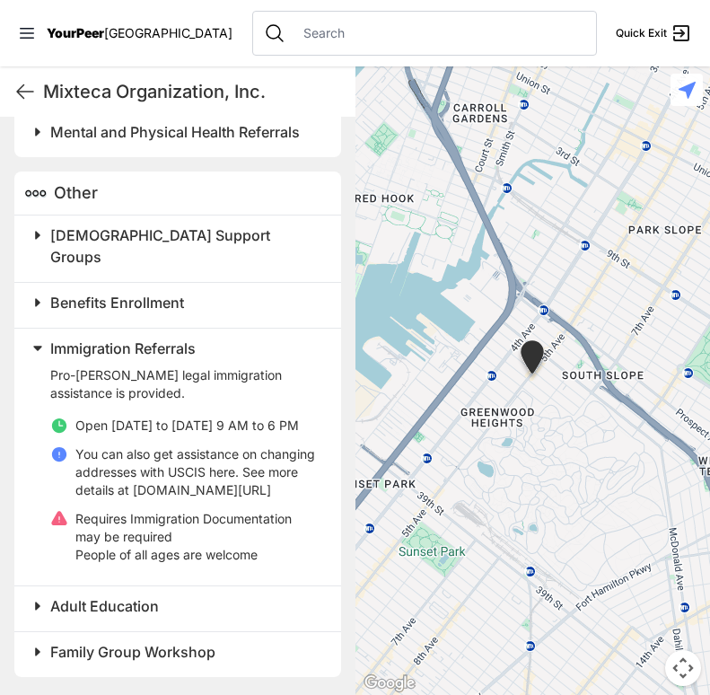
scroll to position [1020, 0]
click at [117, 605] on span "Adult Education" at bounding box center [104, 606] width 109 height 18
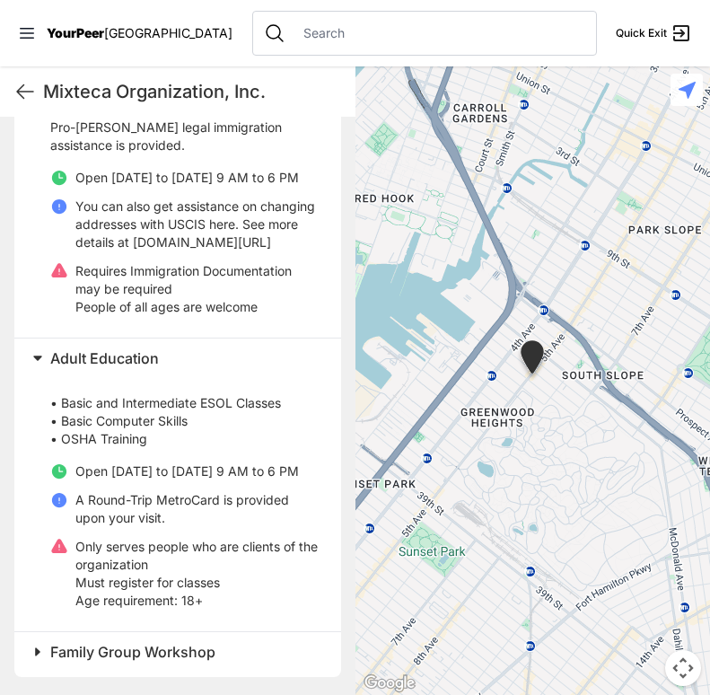
scroll to position [1286, 0]
click at [120, 660] on span "Family Group Workshop" at bounding box center [132, 652] width 165 height 18
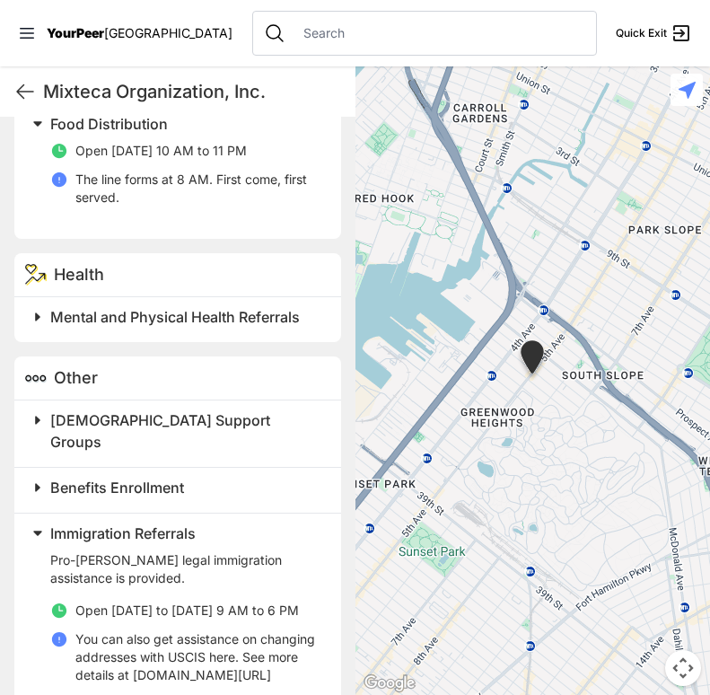
scroll to position [806, 0]
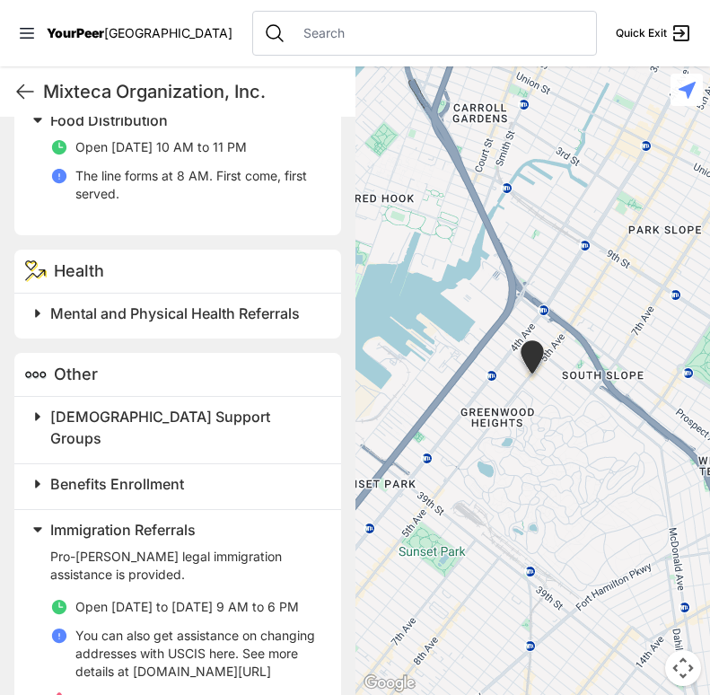
click at [118, 484] on span "Benefits Enrollment" at bounding box center [117, 484] width 134 height 18
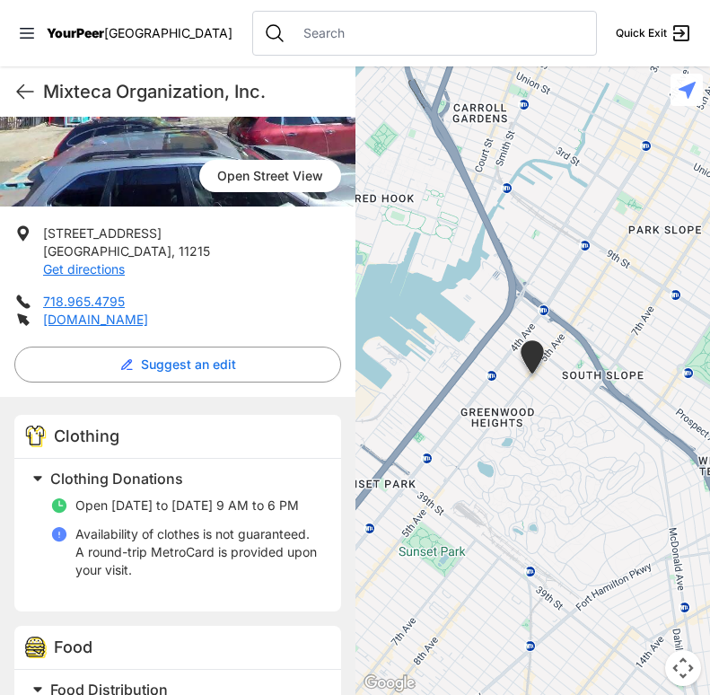
scroll to position [234, 0]
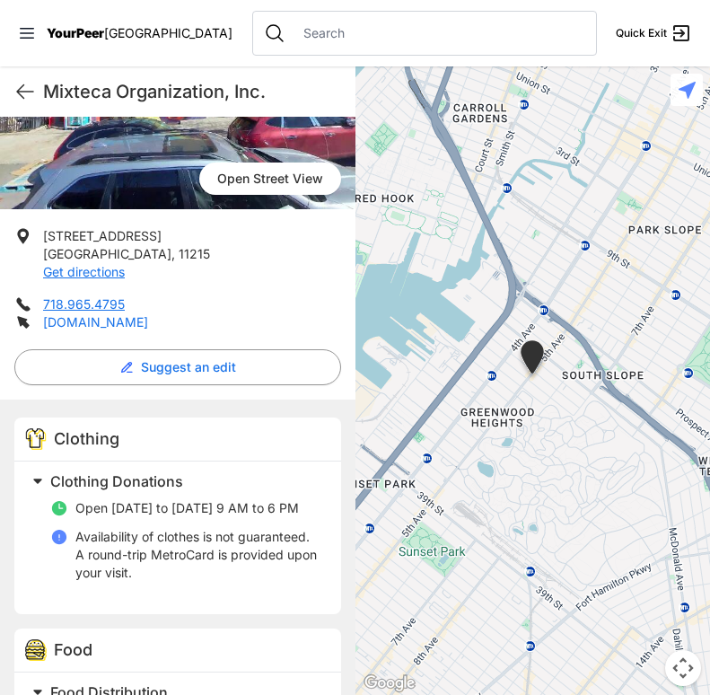
click at [79, 328] on link "mixteca.org" at bounding box center [95, 321] width 105 height 15
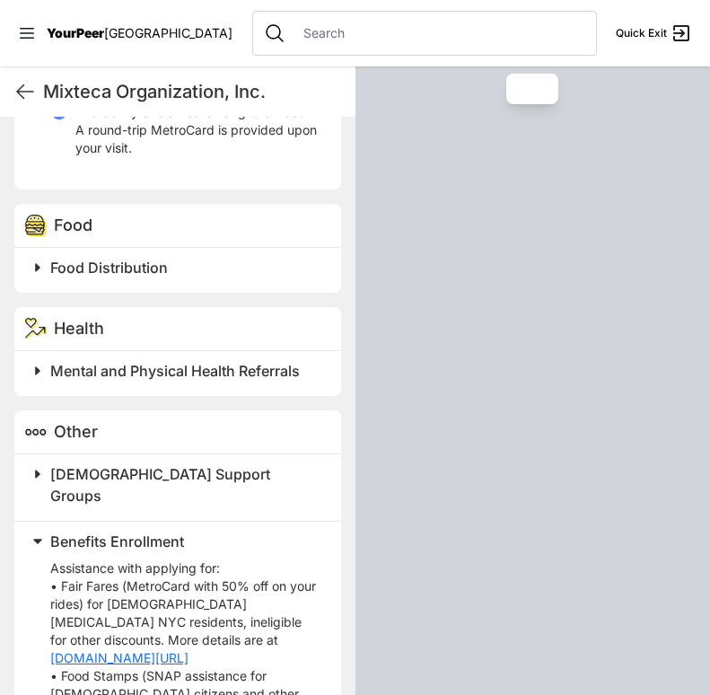
scroll to position [682, 0]
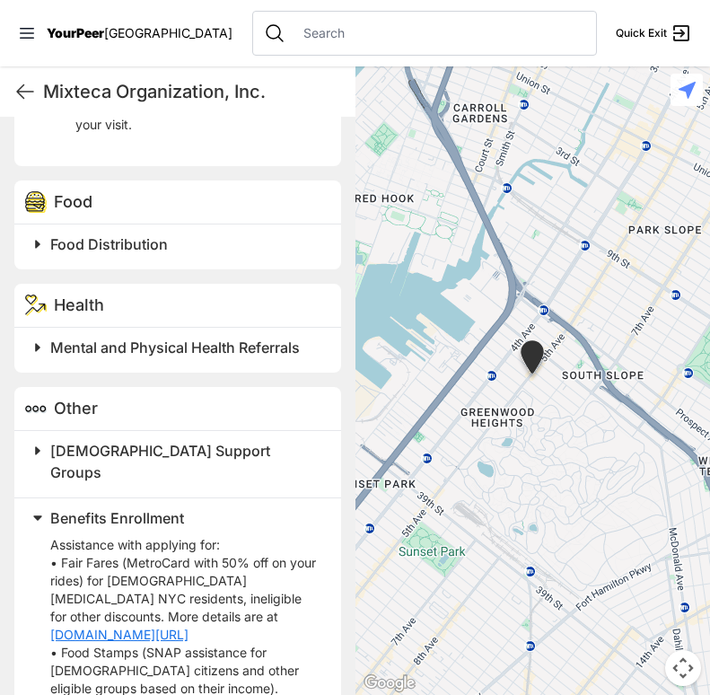
drag, startPoint x: 0, startPoint y: 0, endPoint x: 483, endPoint y: 365, distance: 605.7
click at [483, 365] on div at bounding box center [534, 380] width 356 height 629
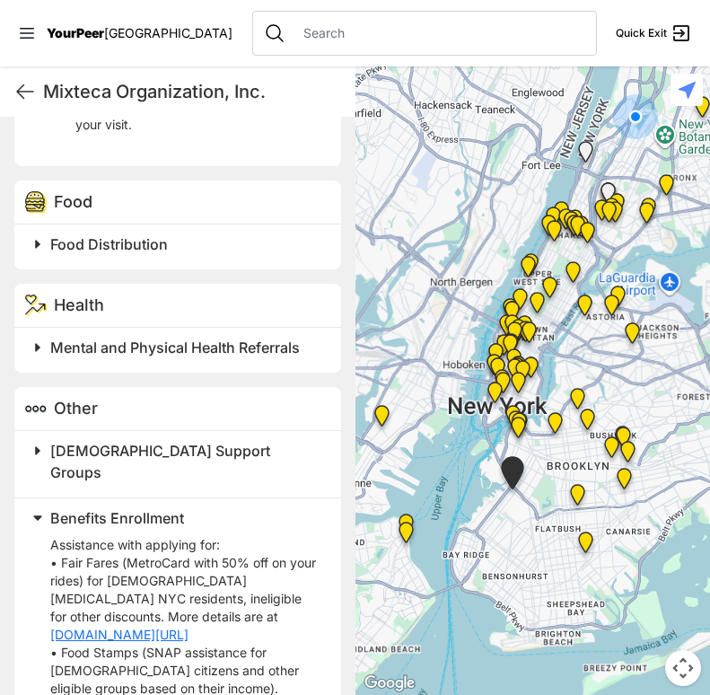
drag, startPoint x: 570, startPoint y: 540, endPoint x: 518, endPoint y: 536, distance: 52.2
click at [518, 536] on div at bounding box center [534, 380] width 356 height 629
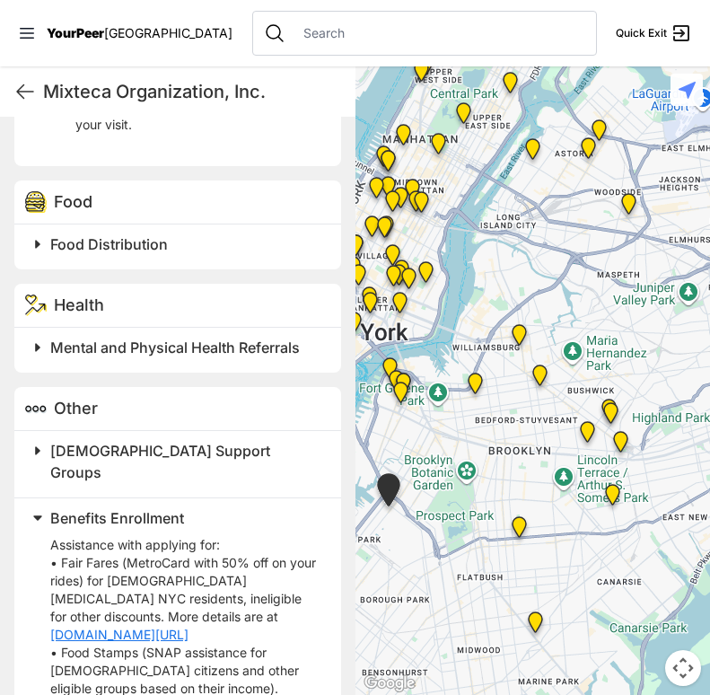
drag, startPoint x: 682, startPoint y: 437, endPoint x: 592, endPoint y: 458, distance: 93.0
click at [592, 458] on div at bounding box center [534, 380] width 356 height 629
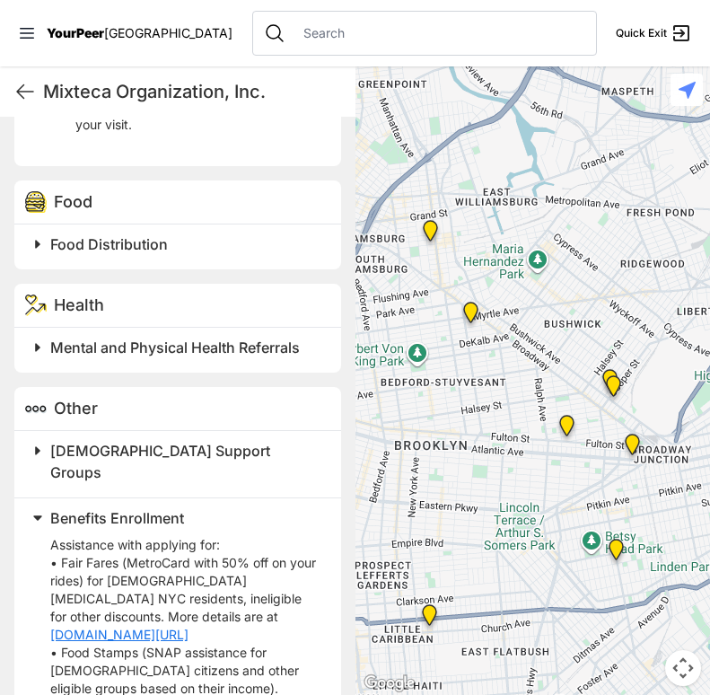
click at [565, 427] on img "SuperPantry" at bounding box center [567, 429] width 37 height 43
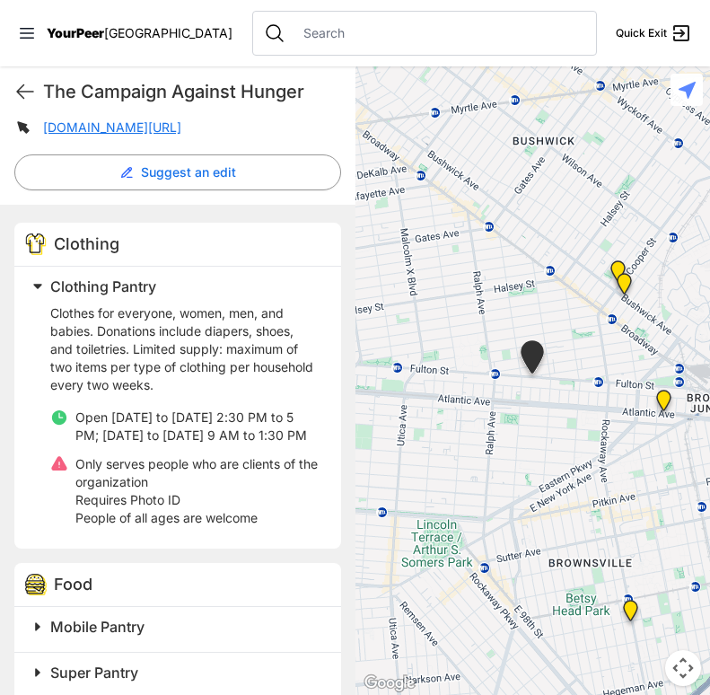
scroll to position [448, 0]
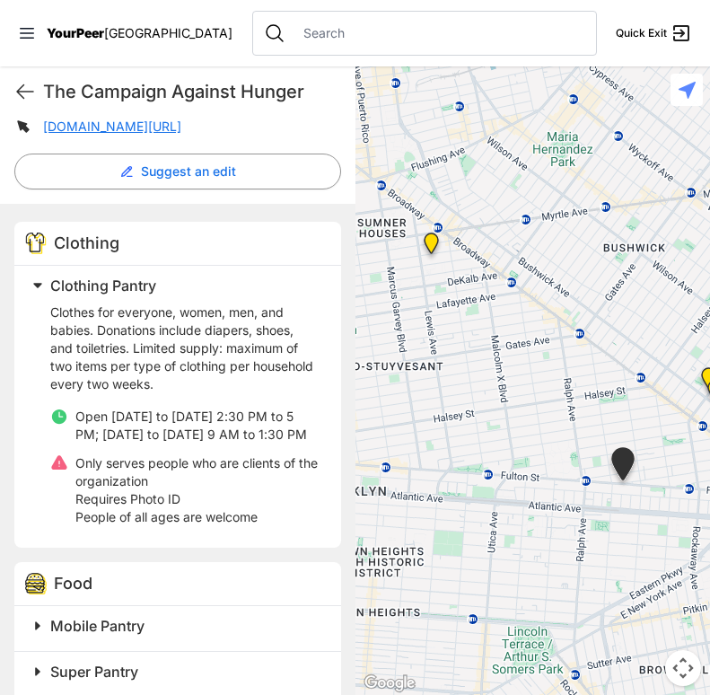
drag, startPoint x: 488, startPoint y: 405, endPoint x: 658, endPoint y: 593, distance: 253.0
click at [658, 593] on div at bounding box center [534, 380] width 356 height 629
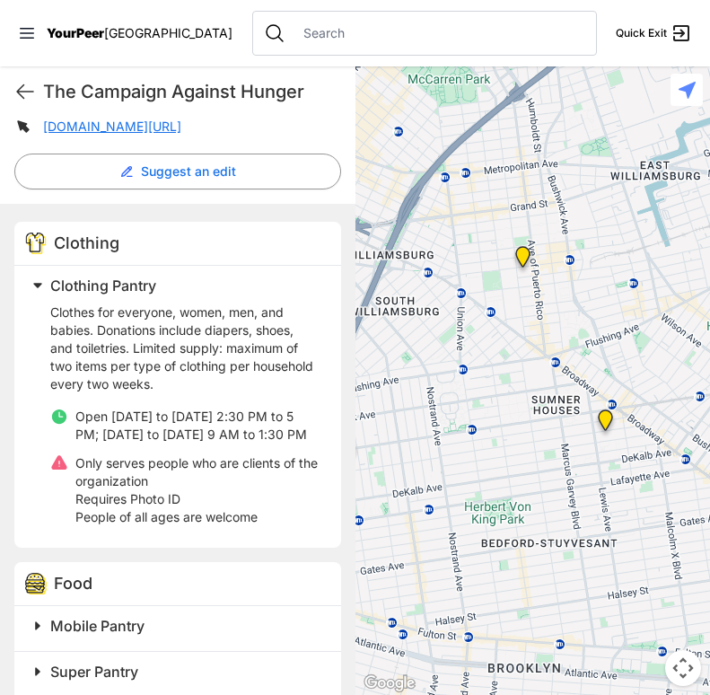
click at [602, 417] on img "Location of CCBQ, Brooklyn" at bounding box center [605, 423] width 37 height 43
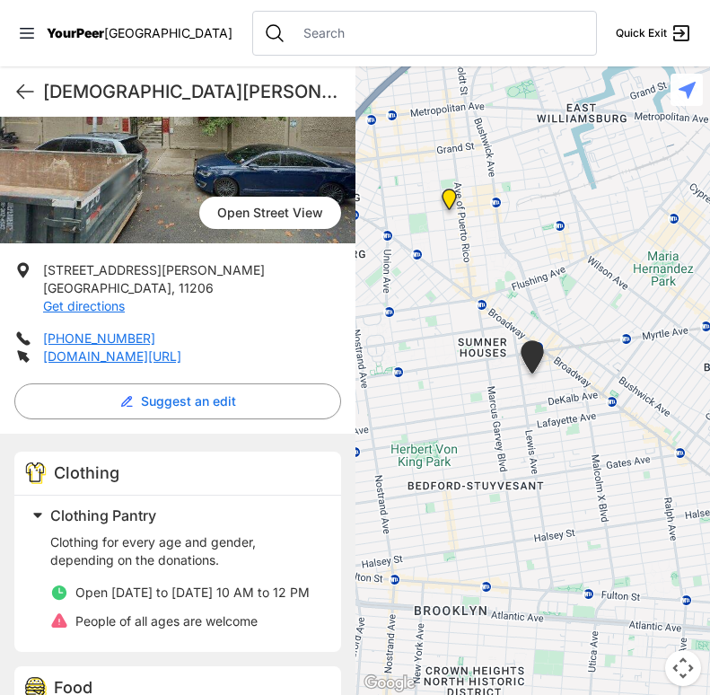
scroll to position [314, 0]
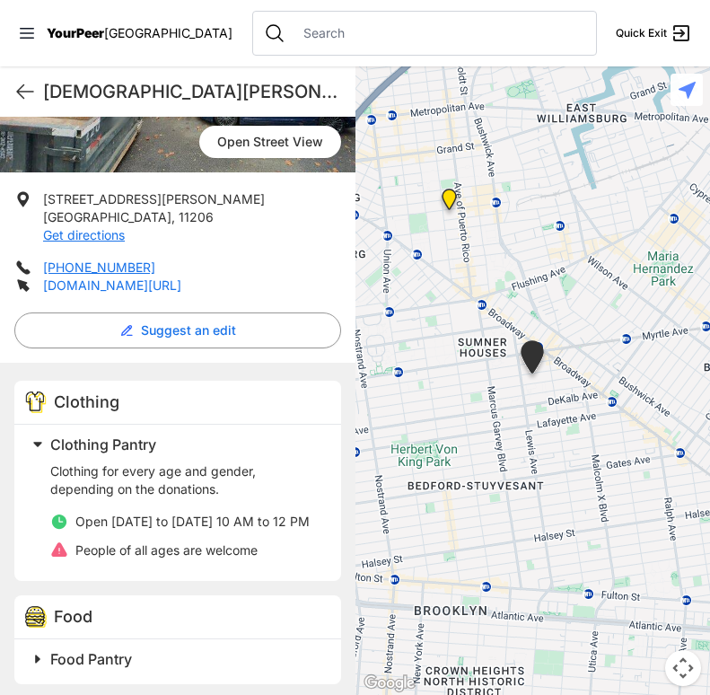
click at [181, 277] on link "[DOMAIN_NAME][URL]" at bounding box center [112, 284] width 138 height 15
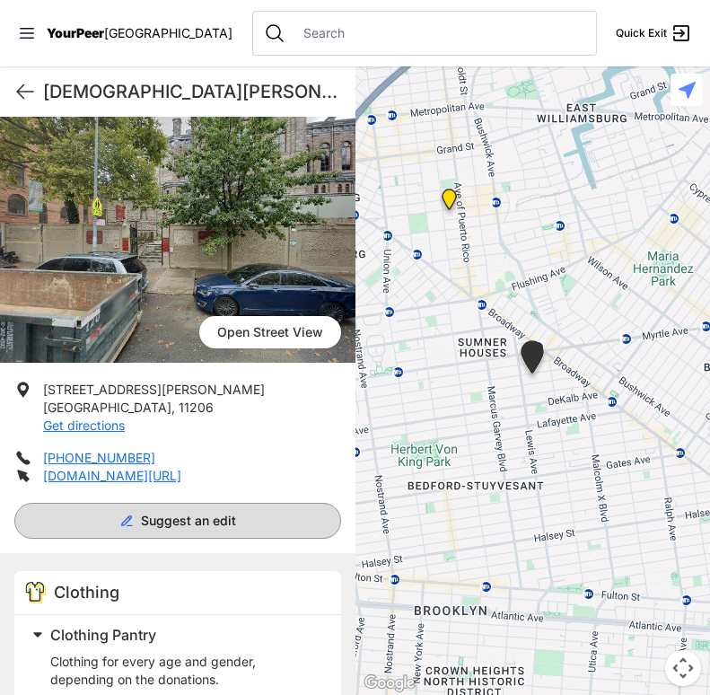
scroll to position [314, 0]
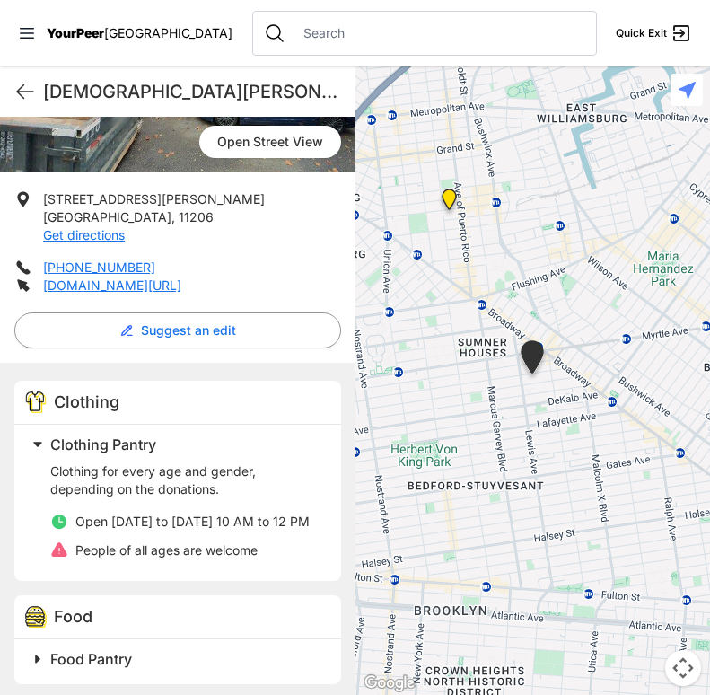
click at [96, 639] on div "Food Pantry" at bounding box center [177, 661] width 327 height 45
click at [97, 648] on h2 "Food Pantry" at bounding box center [184, 659] width 269 height 22
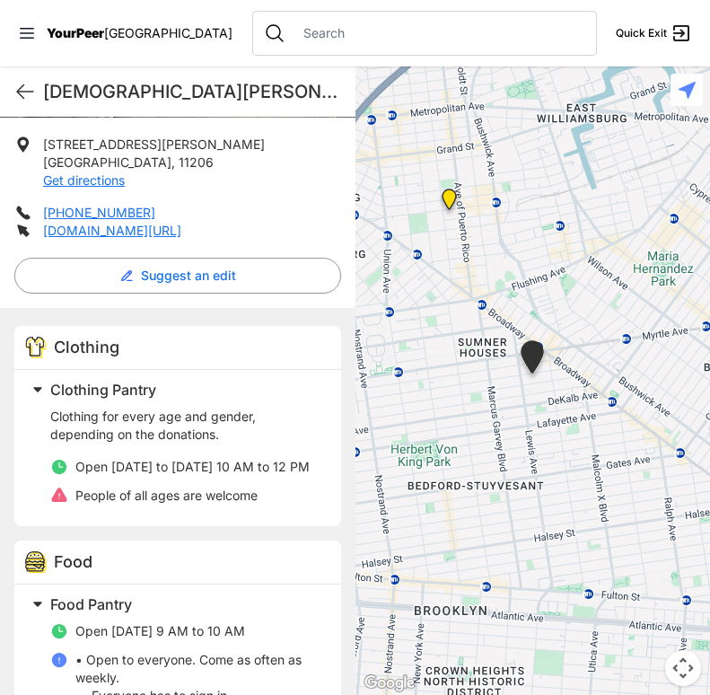
scroll to position [370, 0]
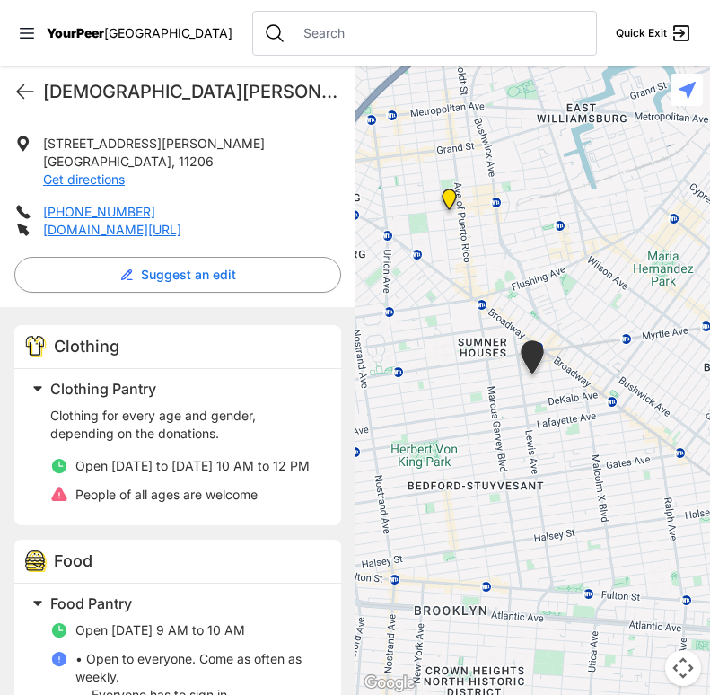
click at [447, 203] on img at bounding box center [449, 202] width 37 height 43
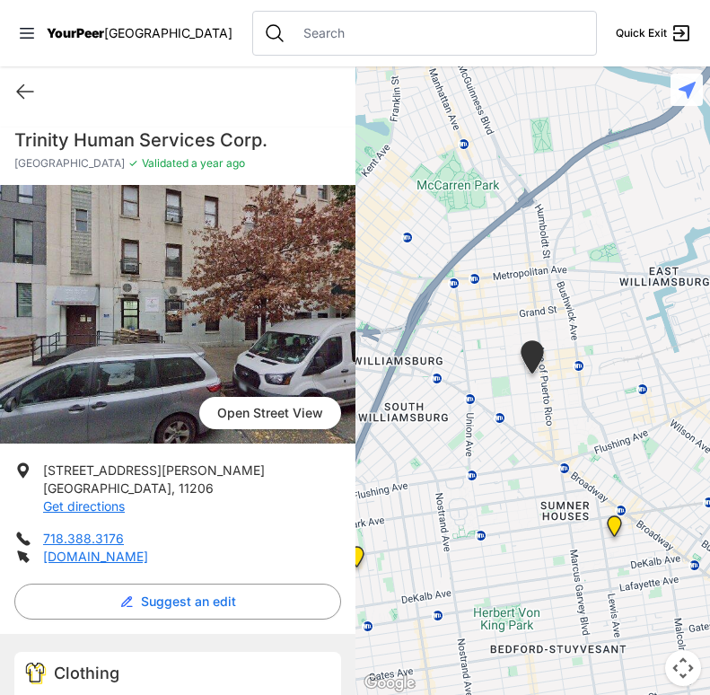
click at [330, 473] on li "[STREET_ADDRESS][PERSON_NAME] Get directions" at bounding box center [177, 489] width 327 height 54
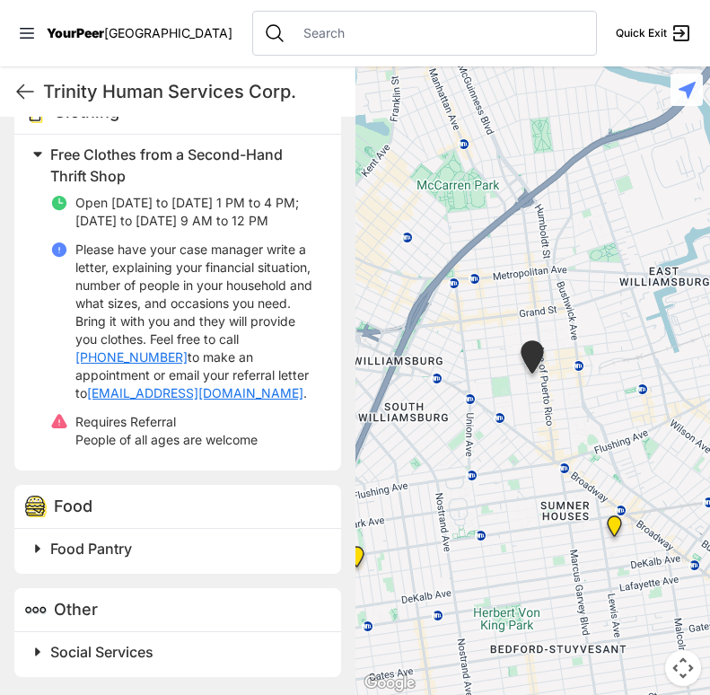
scroll to position [563, 0]
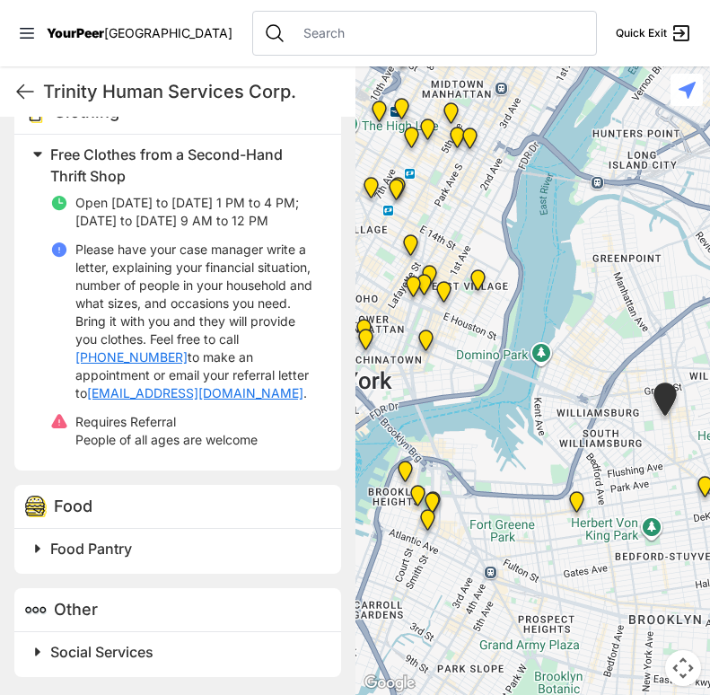
drag, startPoint x: 489, startPoint y: 446, endPoint x: 673, endPoint y: 462, distance: 184.8
click at [673, 462] on div at bounding box center [534, 380] width 356 height 629
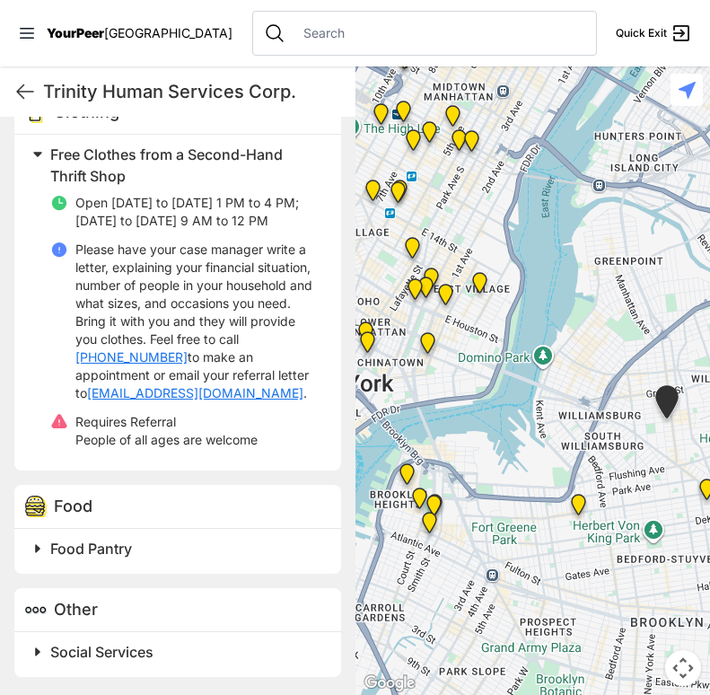
click at [428, 518] on img at bounding box center [429, 526] width 37 height 43
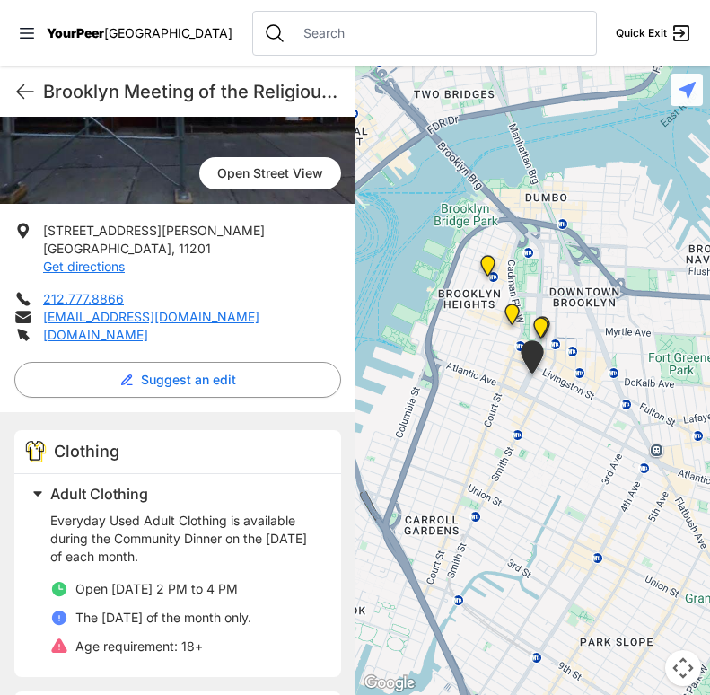
scroll to position [306, 0]
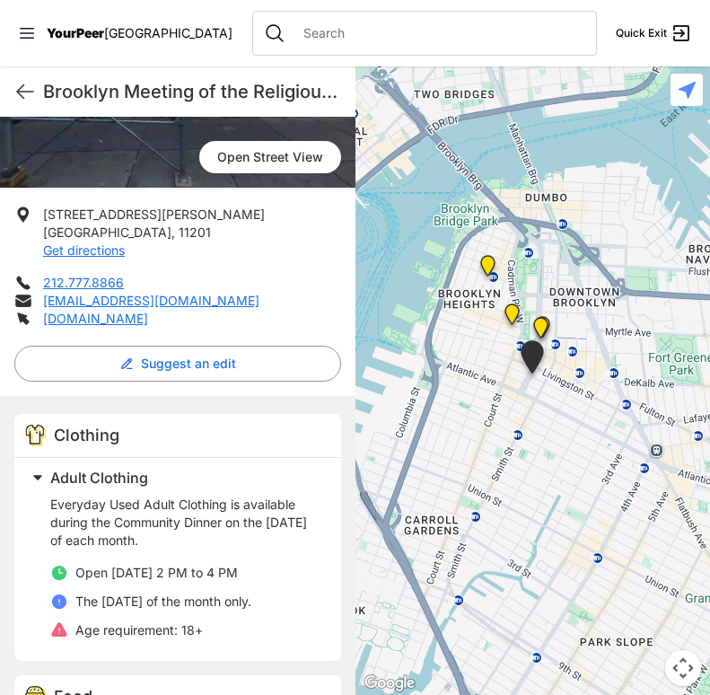
click at [542, 327] on img "Brooklyn" at bounding box center [541, 331] width 37 height 43
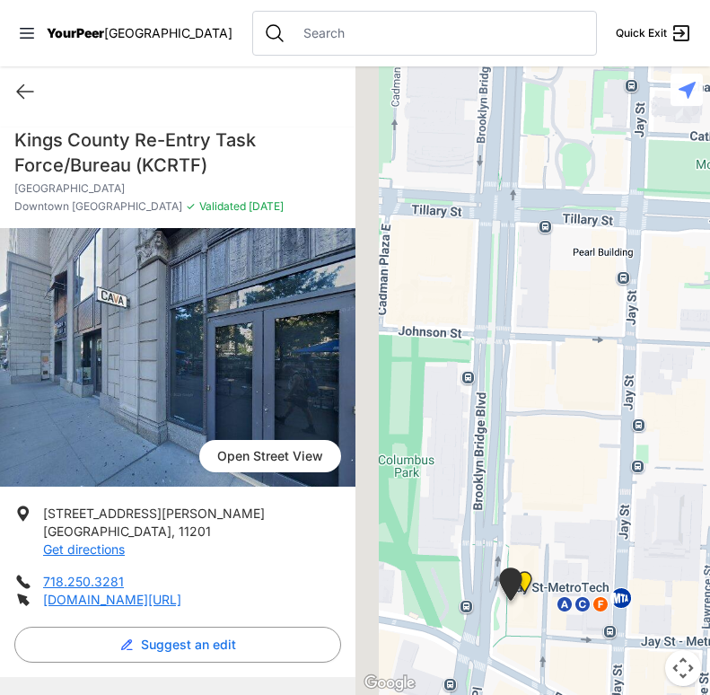
drag, startPoint x: 542, startPoint y: 327, endPoint x: 617, endPoint y: 90, distance: 248.5
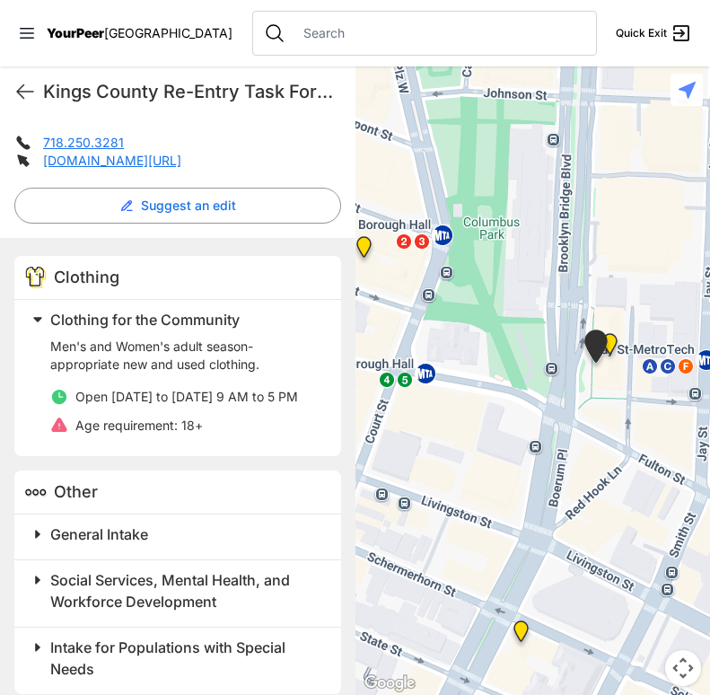
scroll to position [456, 0]
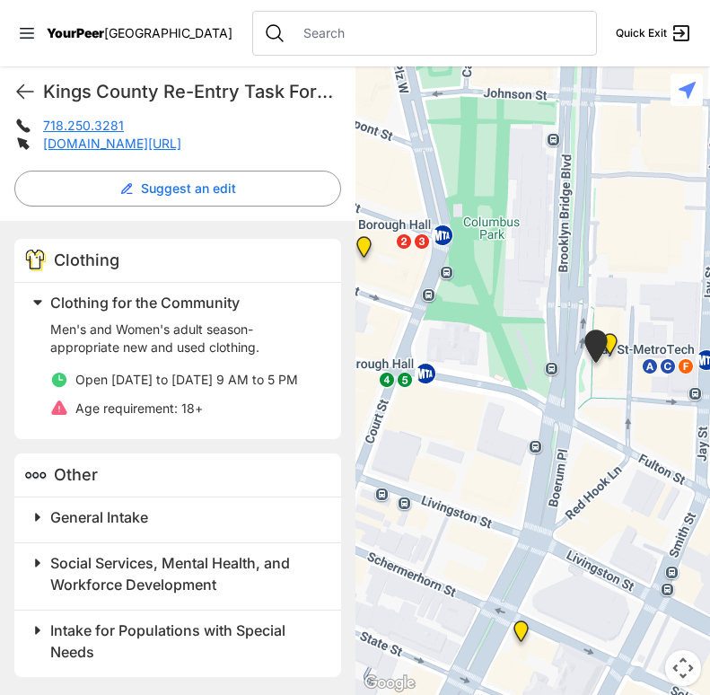
click at [169, 513] on h2 "General Intake" at bounding box center [184, 517] width 269 height 22
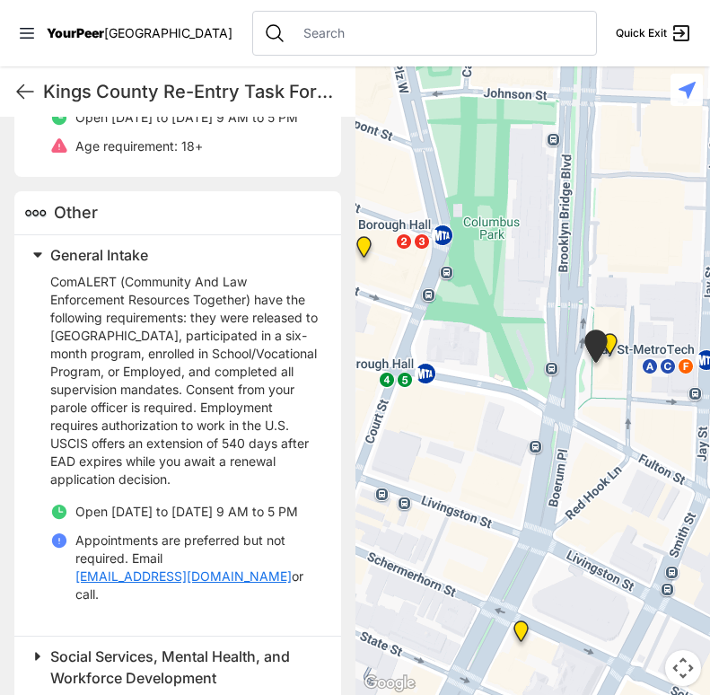
scroll to position [794, 0]
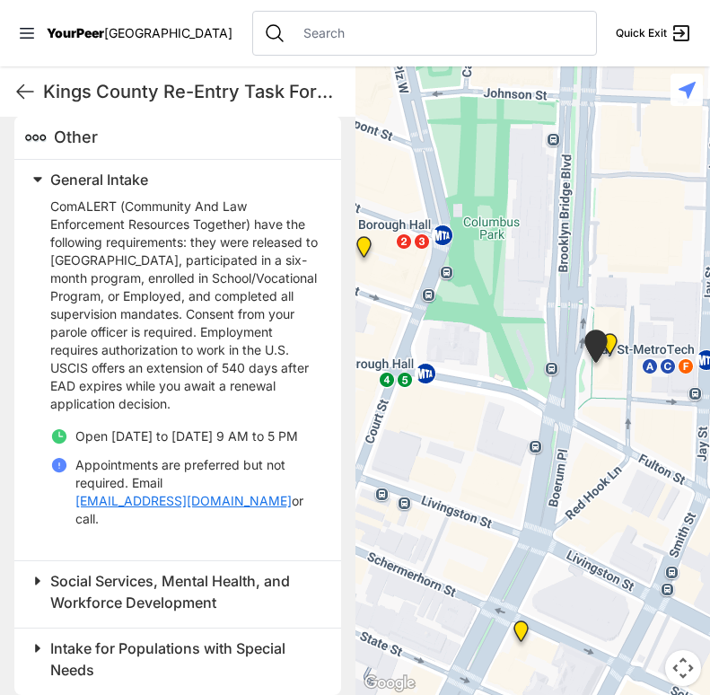
click at [609, 348] on img "Brooklyn" at bounding box center [596, 349] width 45 height 55
click at [620, 353] on img "Brooklyn" at bounding box center [610, 347] width 37 height 43
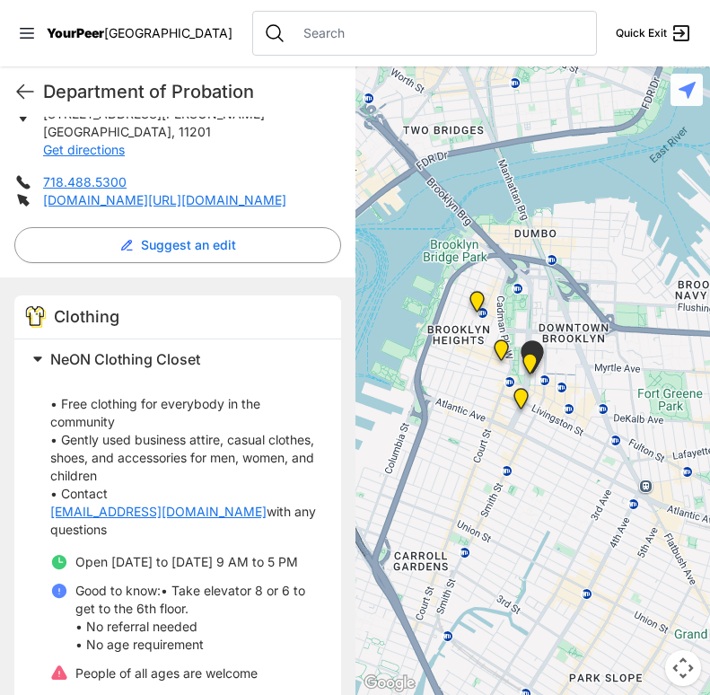
scroll to position [389, 0]
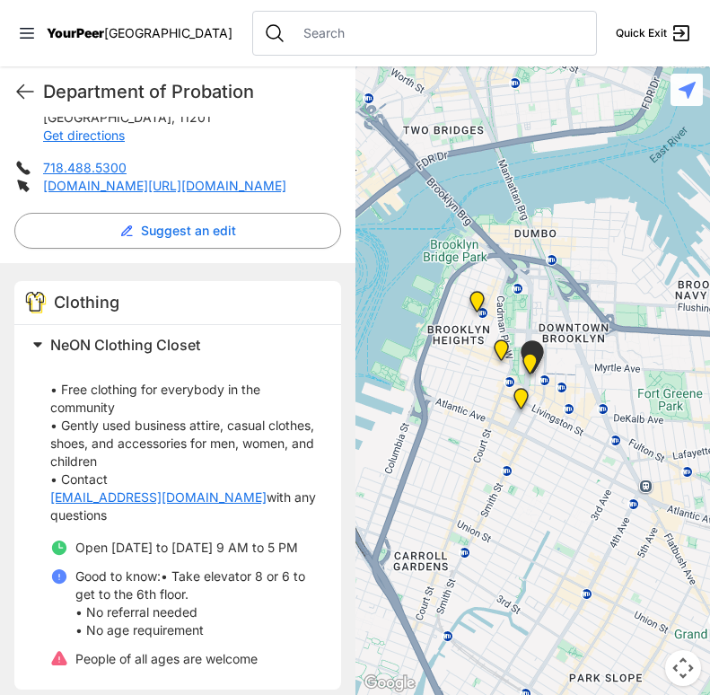
click at [506, 348] on img "Brooklyn" at bounding box center [501, 353] width 37 height 43
click at [501, 351] on img "Brooklyn" at bounding box center [501, 353] width 37 height 43
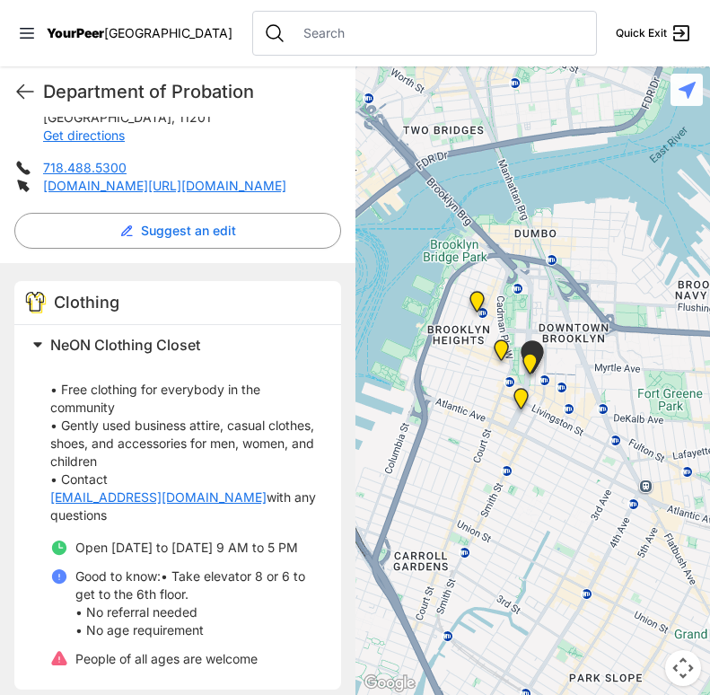
click at [470, 288] on img at bounding box center [477, 305] width 37 height 43
click at [477, 295] on img at bounding box center [477, 305] width 37 height 43
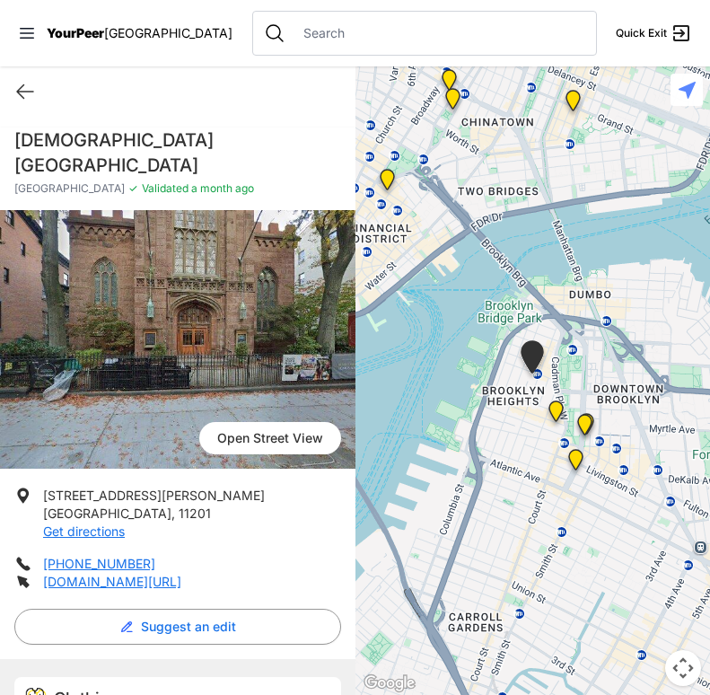
click at [96, 141] on h1 "[DEMOGRAPHIC_DATA][GEOGRAPHIC_DATA]" at bounding box center [177, 153] width 327 height 50
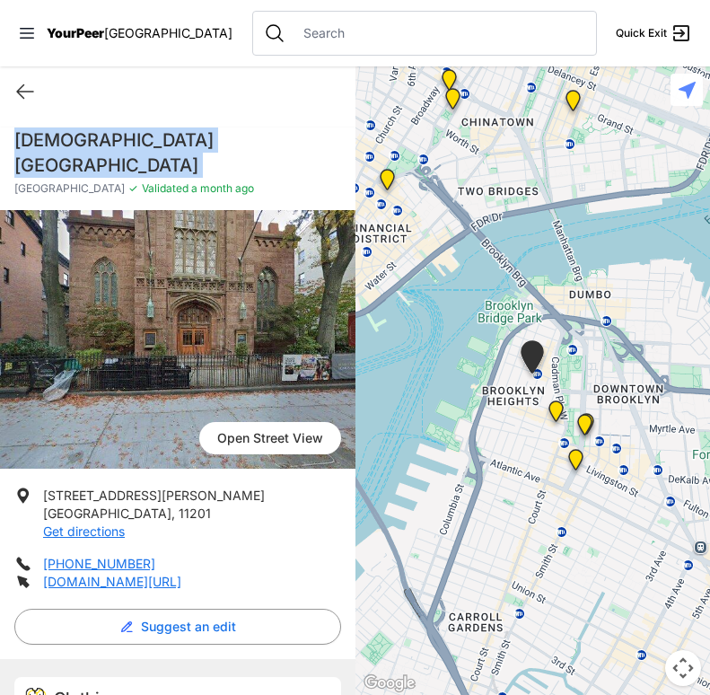
click at [96, 141] on h1 "[DEMOGRAPHIC_DATA][GEOGRAPHIC_DATA]" at bounding box center [177, 153] width 327 height 50
copy div "[DEMOGRAPHIC_DATA][GEOGRAPHIC_DATA]"
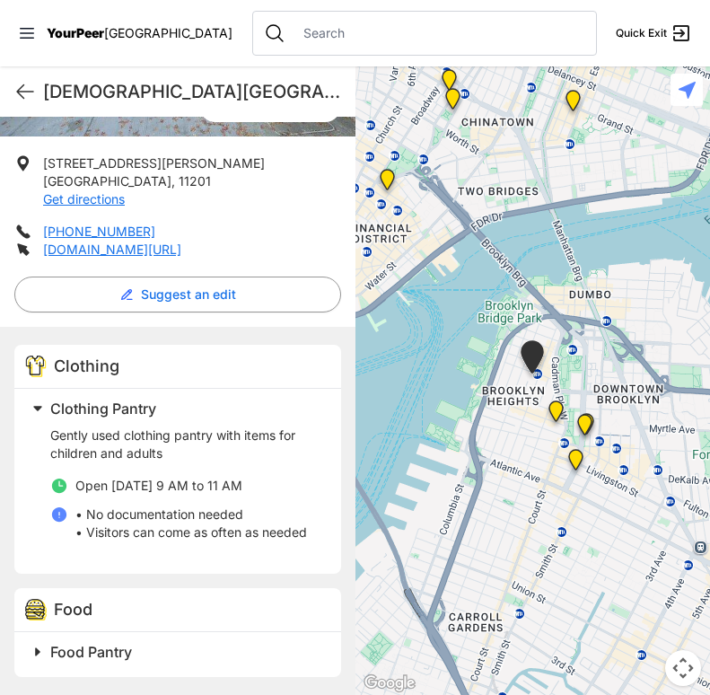
click at [137, 451] on p "Gently used clothing pantry with items for children and adults" at bounding box center [184, 445] width 269 height 36
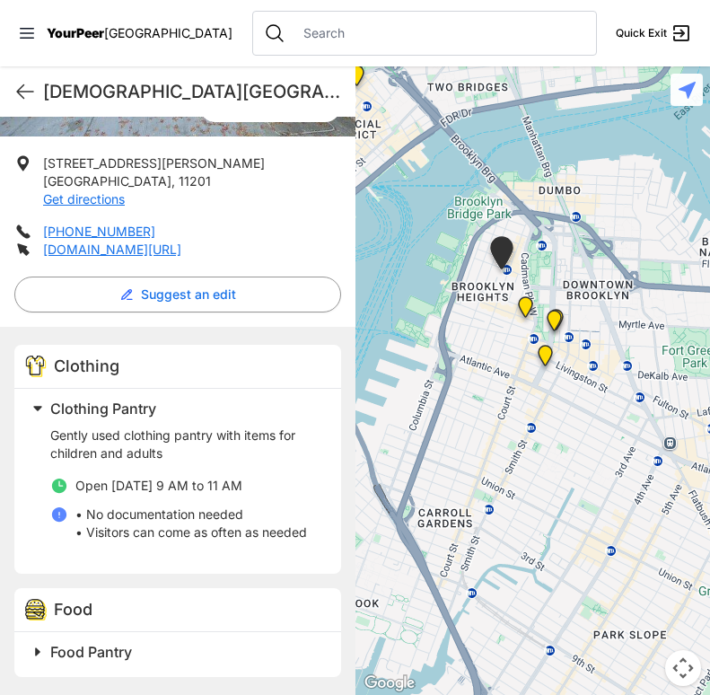
drag, startPoint x: 486, startPoint y: 330, endPoint x: 511, endPoint y: 251, distance: 82.1
click at [511, 251] on div at bounding box center [534, 380] width 356 height 629
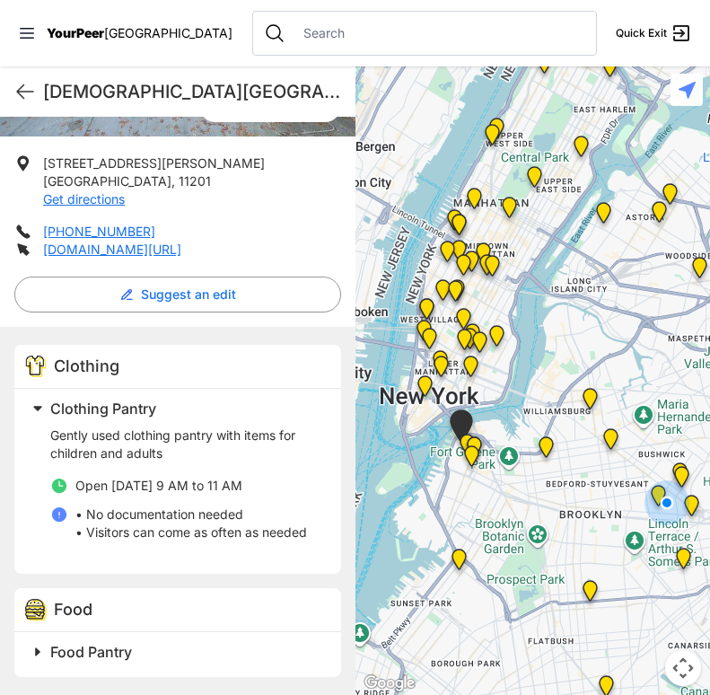
drag, startPoint x: 511, startPoint y: 251, endPoint x: 438, endPoint y: 488, distance: 248.0
click at [438, 488] on div at bounding box center [534, 380] width 356 height 629
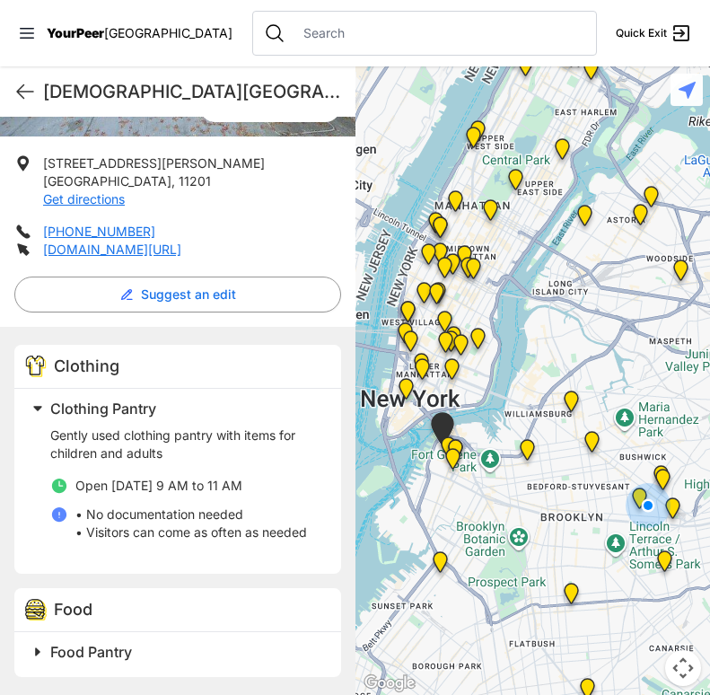
click at [567, 401] on img at bounding box center [571, 404] width 37 height 43
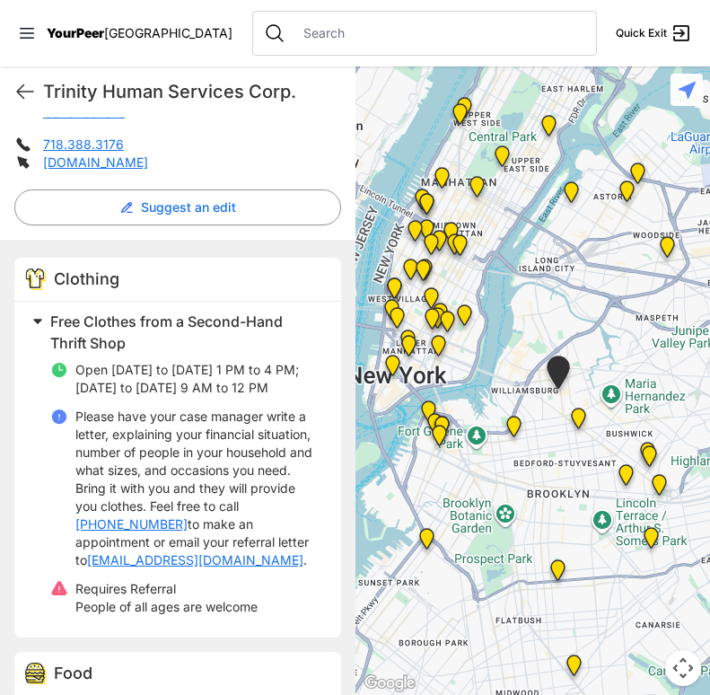
scroll to position [395, 0]
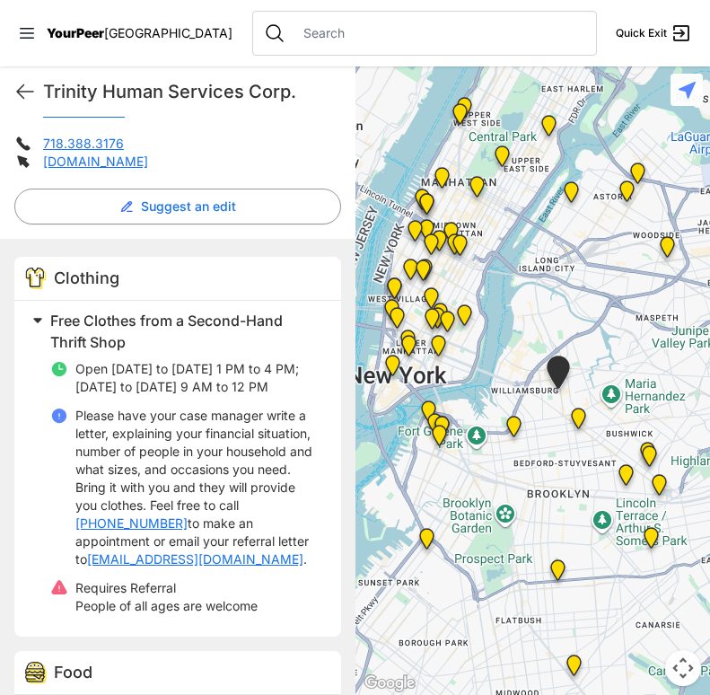
click at [392, 368] on img "Main Office" at bounding box center [392, 368] width 37 height 43
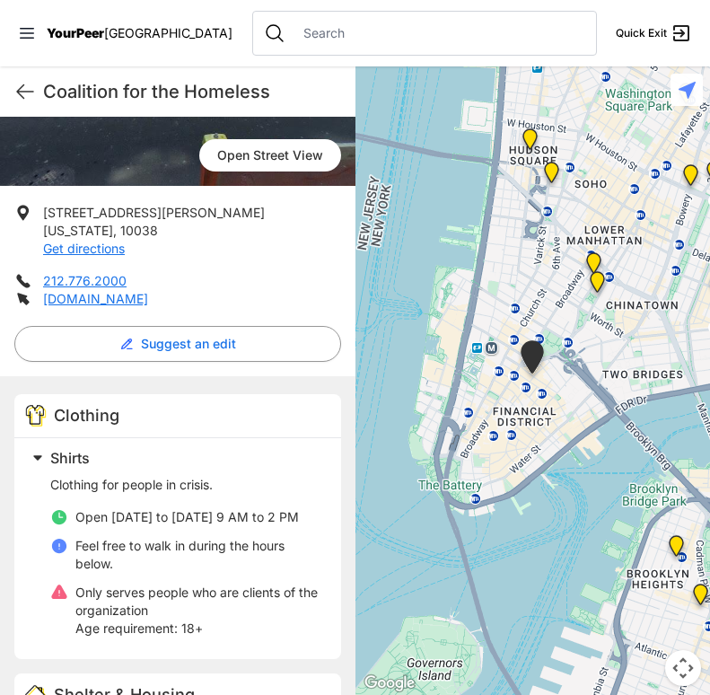
scroll to position [277, 0]
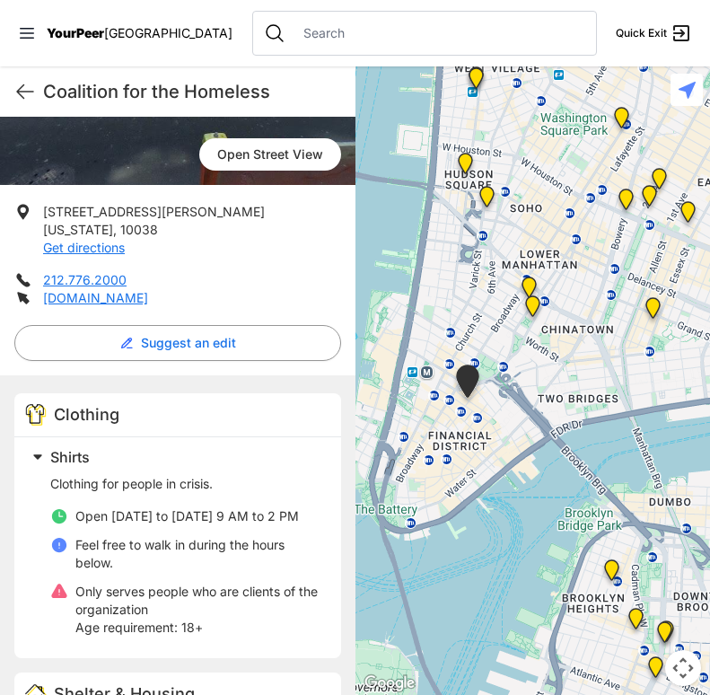
drag, startPoint x: 557, startPoint y: 365, endPoint x: 479, endPoint y: 395, distance: 83.0
click at [479, 395] on div at bounding box center [534, 380] width 356 height 629
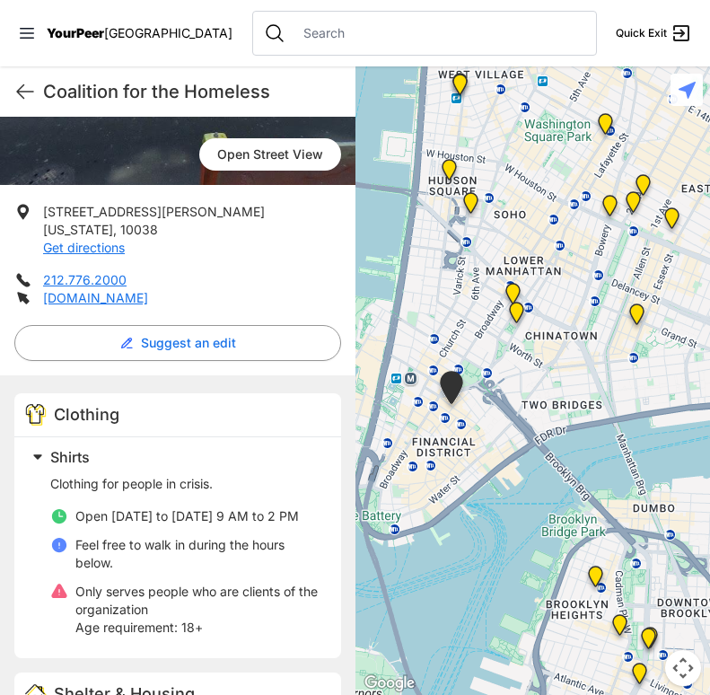
click at [520, 314] on img "Manhattan Criminal Court" at bounding box center [516, 316] width 37 height 43
click at [518, 314] on img "Manhattan Criminal Court" at bounding box center [516, 316] width 37 height 43
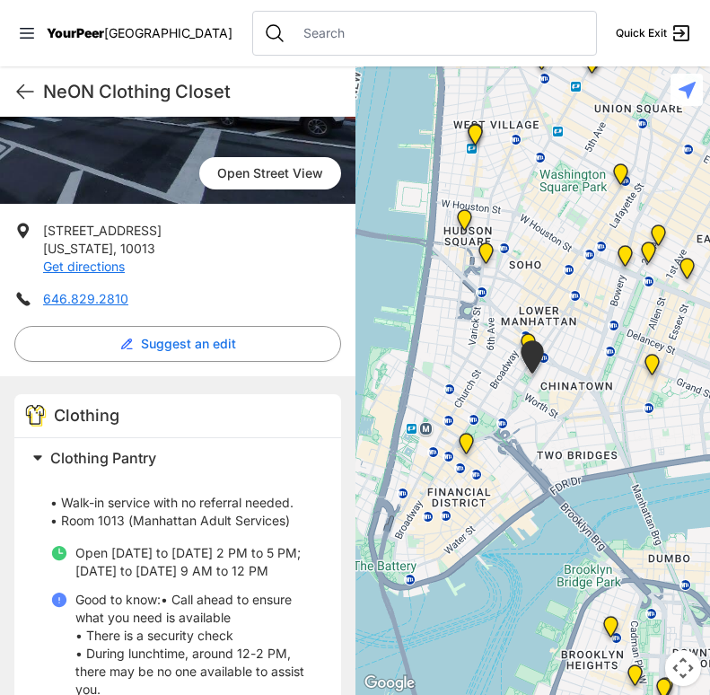
scroll to position [383, 0]
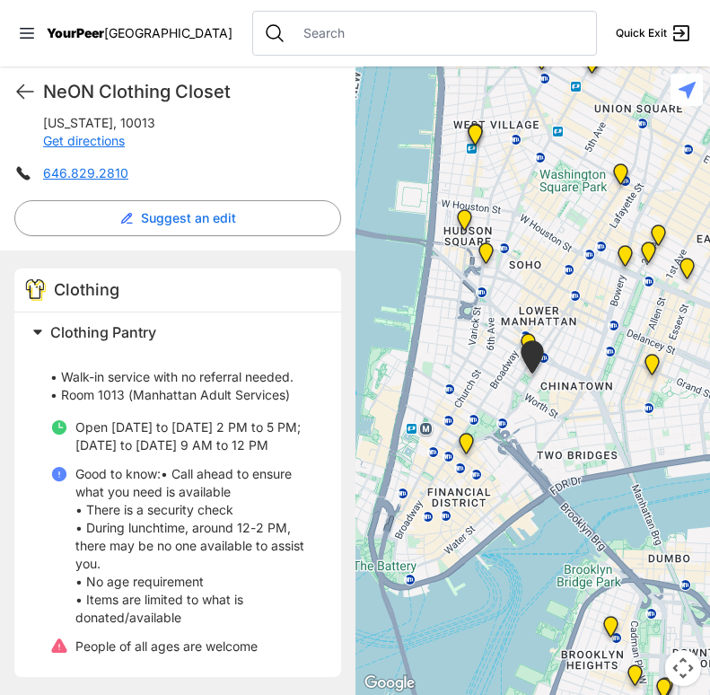
click at [525, 339] on img "Manhattan Criminal Court" at bounding box center [532, 360] width 45 height 55
click at [485, 254] on img "Main Location, SoHo, DYCD Youth Drop-in Center" at bounding box center [486, 256] width 37 height 43
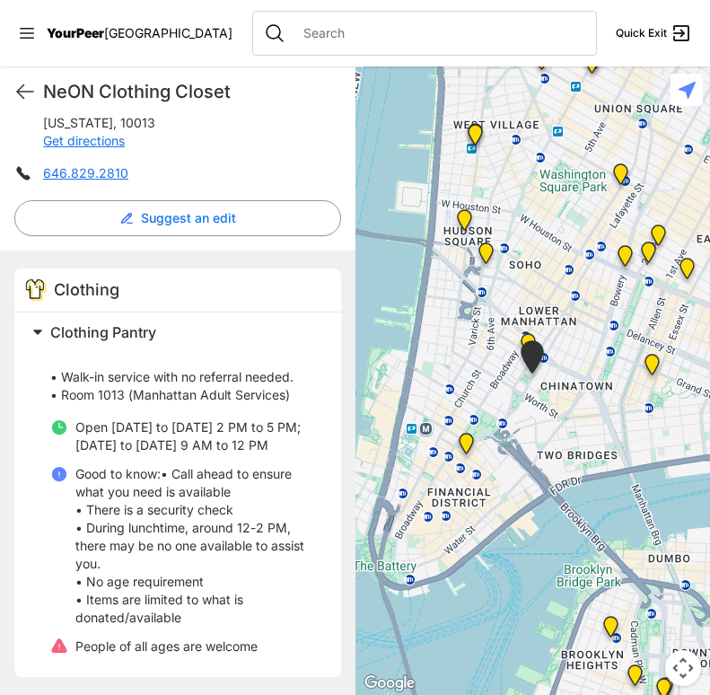
click at [489, 254] on img "Main Location, SoHo, DYCD Youth Drop-in Center" at bounding box center [486, 256] width 37 height 43
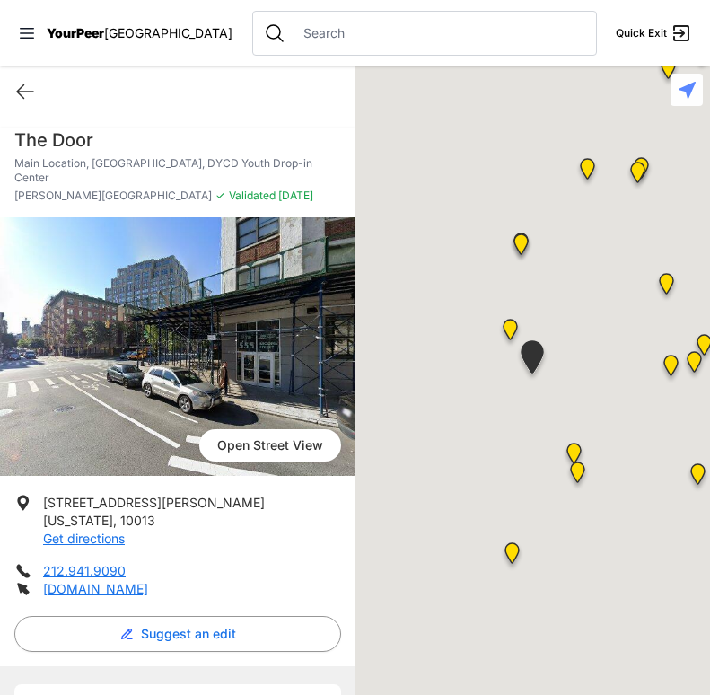
click at [655, 370] on div at bounding box center [534, 380] width 356 height 629
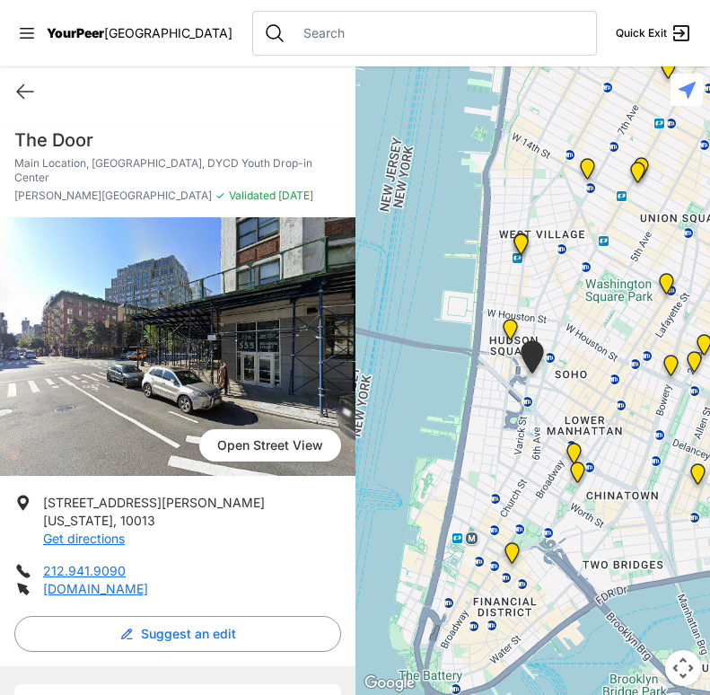
click at [578, 469] on img "Manhattan Criminal Court" at bounding box center [577, 475] width 37 height 43
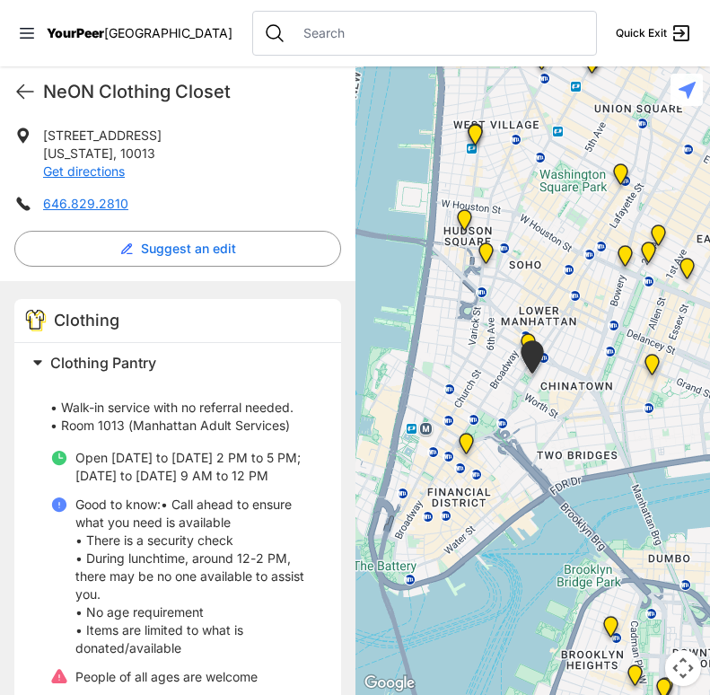
scroll to position [383, 0]
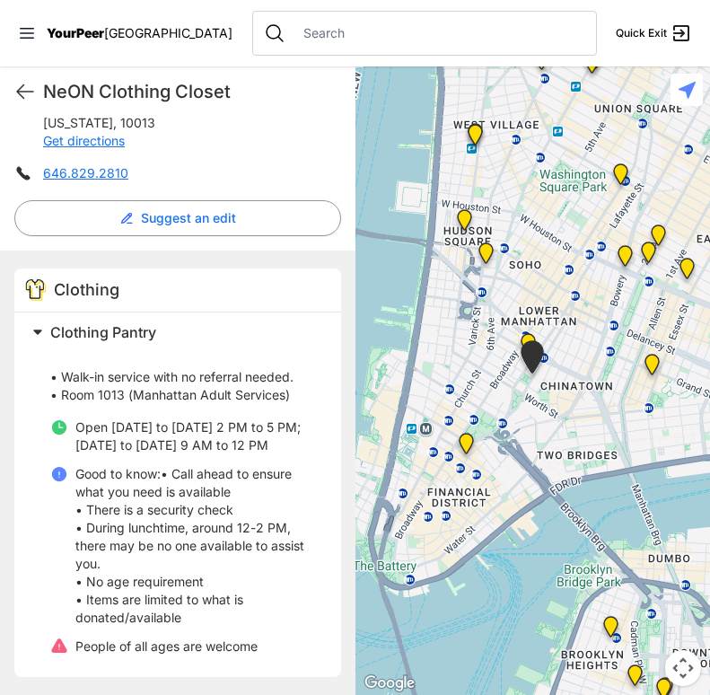
click at [650, 363] on img "Lower East Side Youth Drop-in Center. Yellow doors with grey buzzer on the right" at bounding box center [652, 368] width 37 height 43
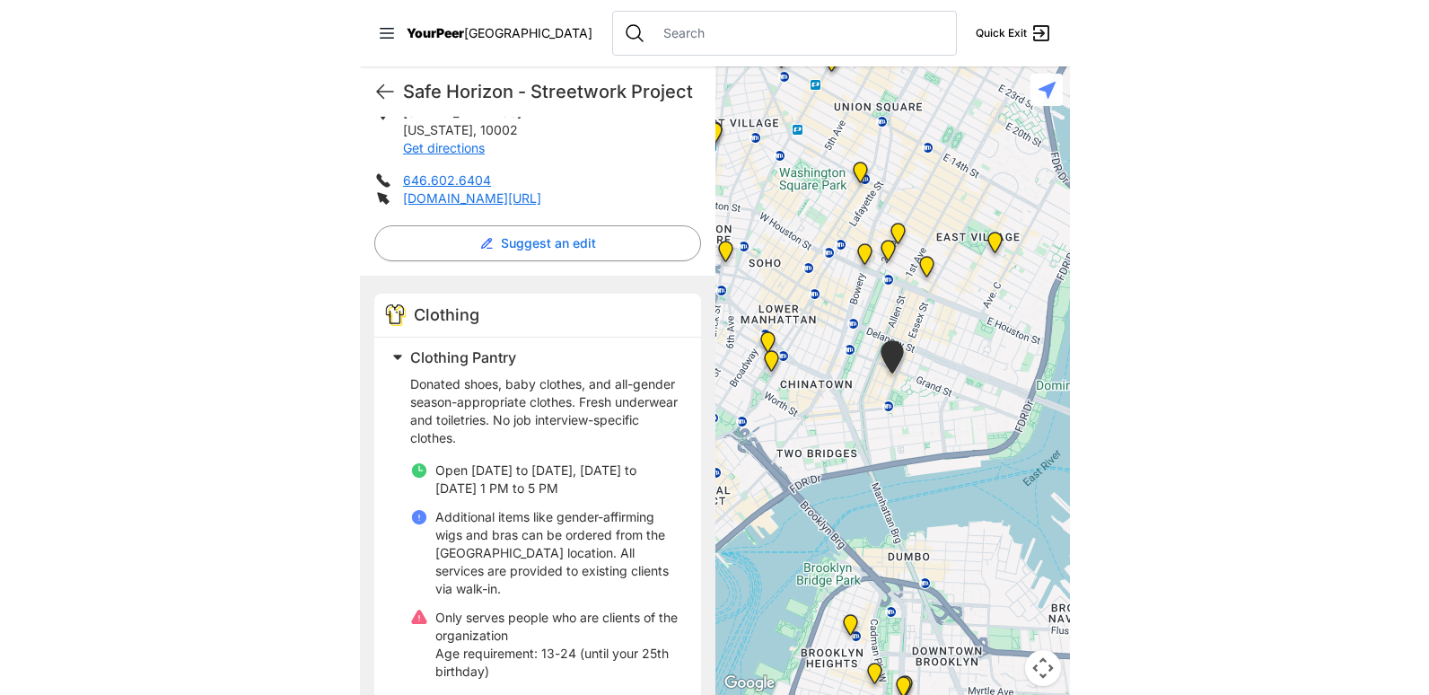
scroll to position [398, 0]
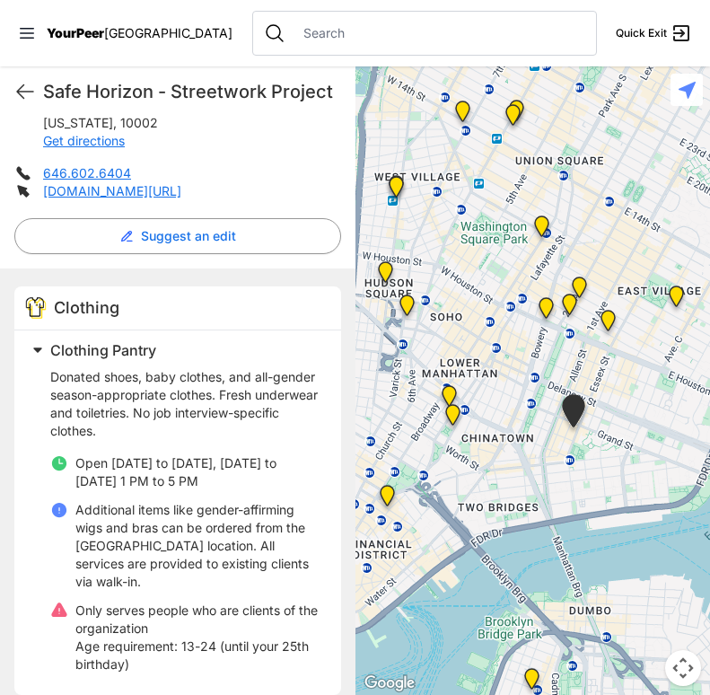
drag, startPoint x: 395, startPoint y: 460, endPoint x: 439, endPoint y: 517, distance: 72.4
click at [439, 517] on div at bounding box center [534, 380] width 356 height 629
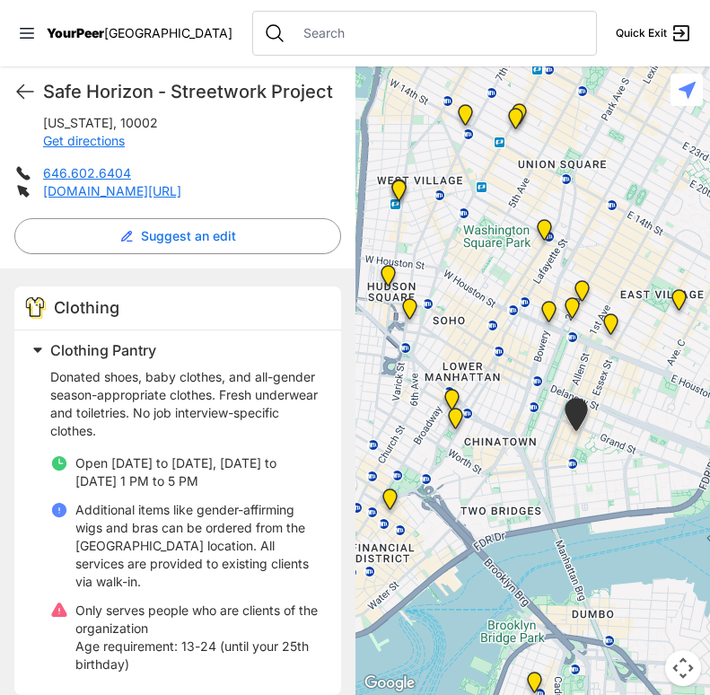
click at [408, 312] on img "Main Location, SoHo, DYCD Youth Drop-in Center" at bounding box center [409, 312] width 37 height 43
